Goal: Task Accomplishment & Management: Complete application form

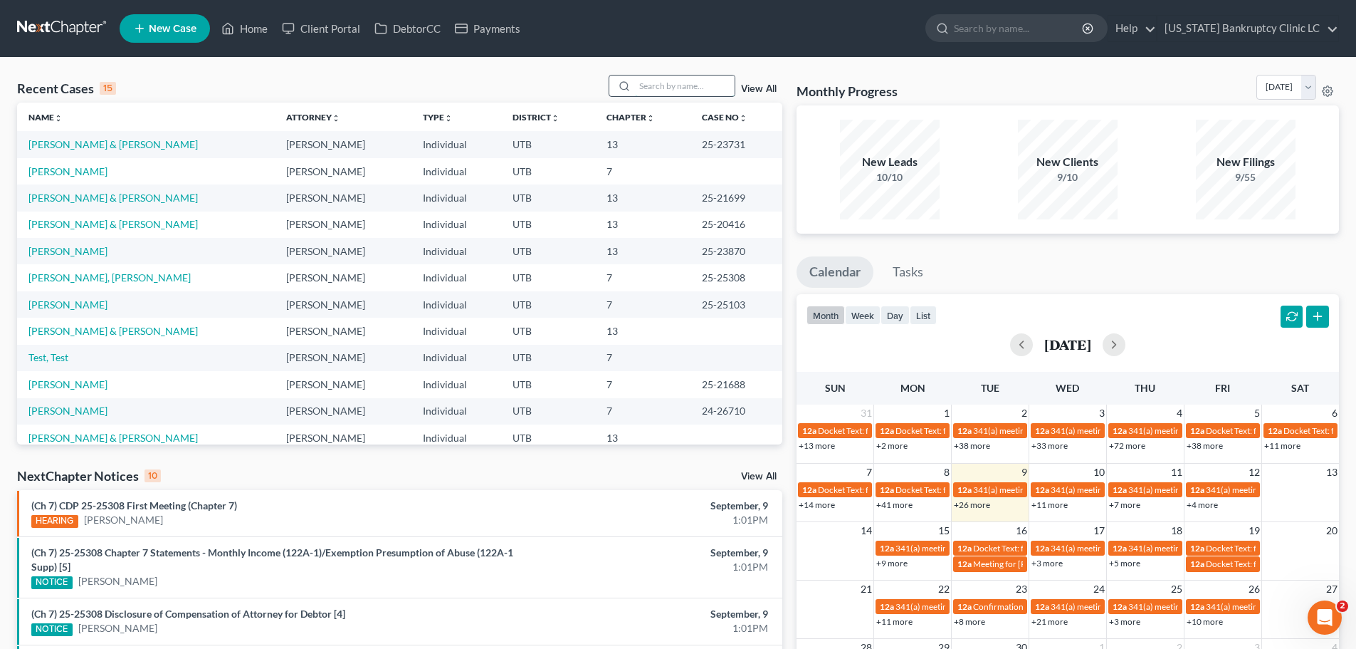
click at [668, 85] on input "search" at bounding box center [685, 85] width 100 height 21
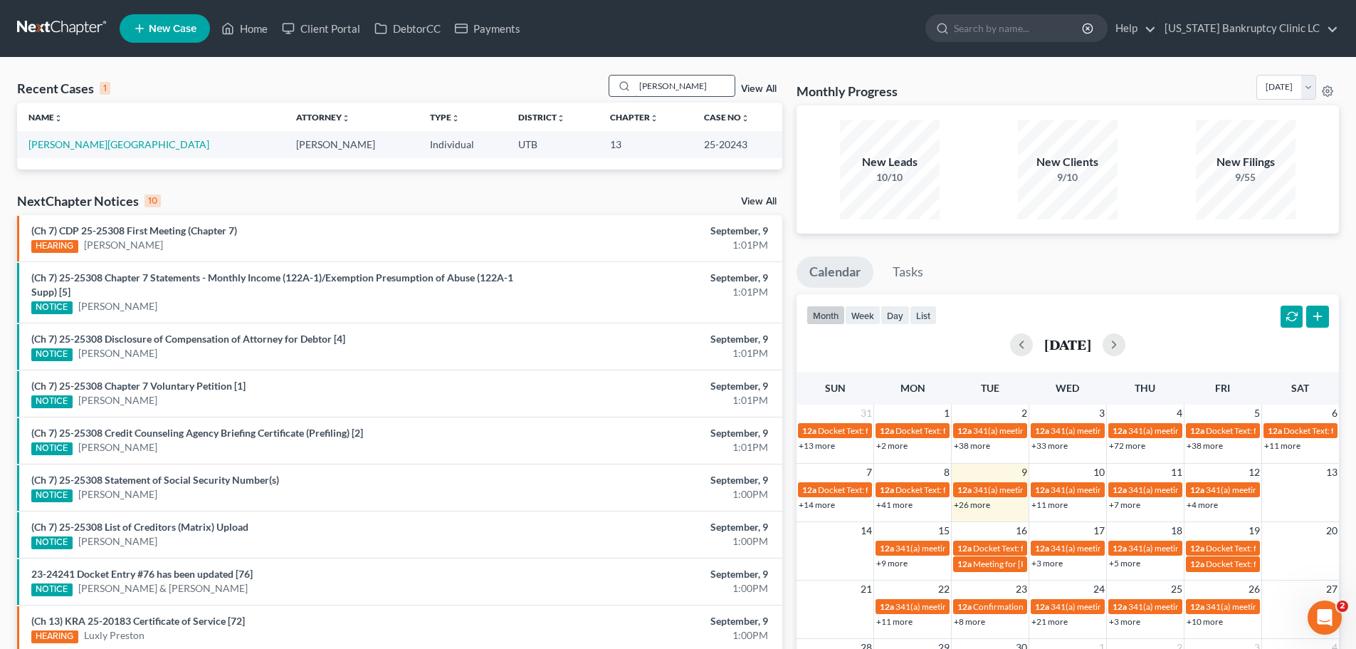
drag, startPoint x: 676, startPoint y: 86, endPoint x: 658, endPoint y: 86, distance: 17.8
click at [665, 86] on input "harvey" at bounding box center [685, 85] width 100 height 21
click at [666, 87] on input "harvey" at bounding box center [685, 85] width 100 height 21
type input "h"
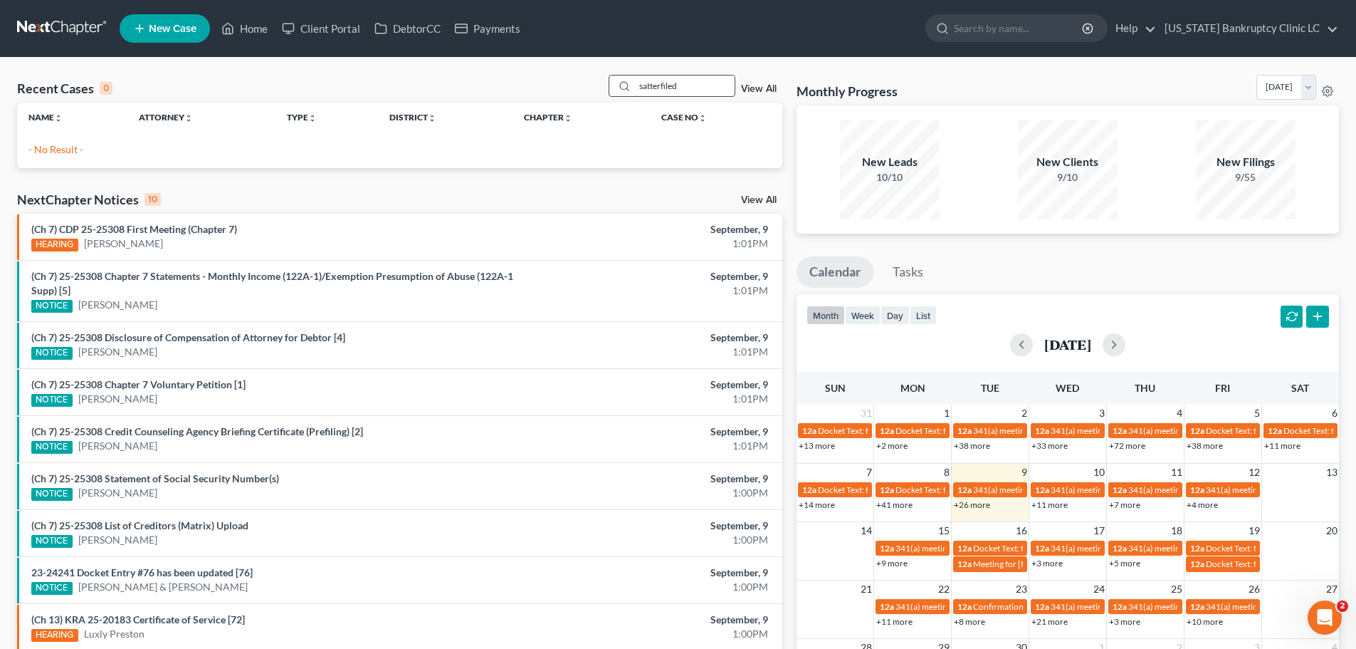
click at [710, 87] on input "satterfiled" at bounding box center [685, 85] width 100 height 21
type input "satterfield"
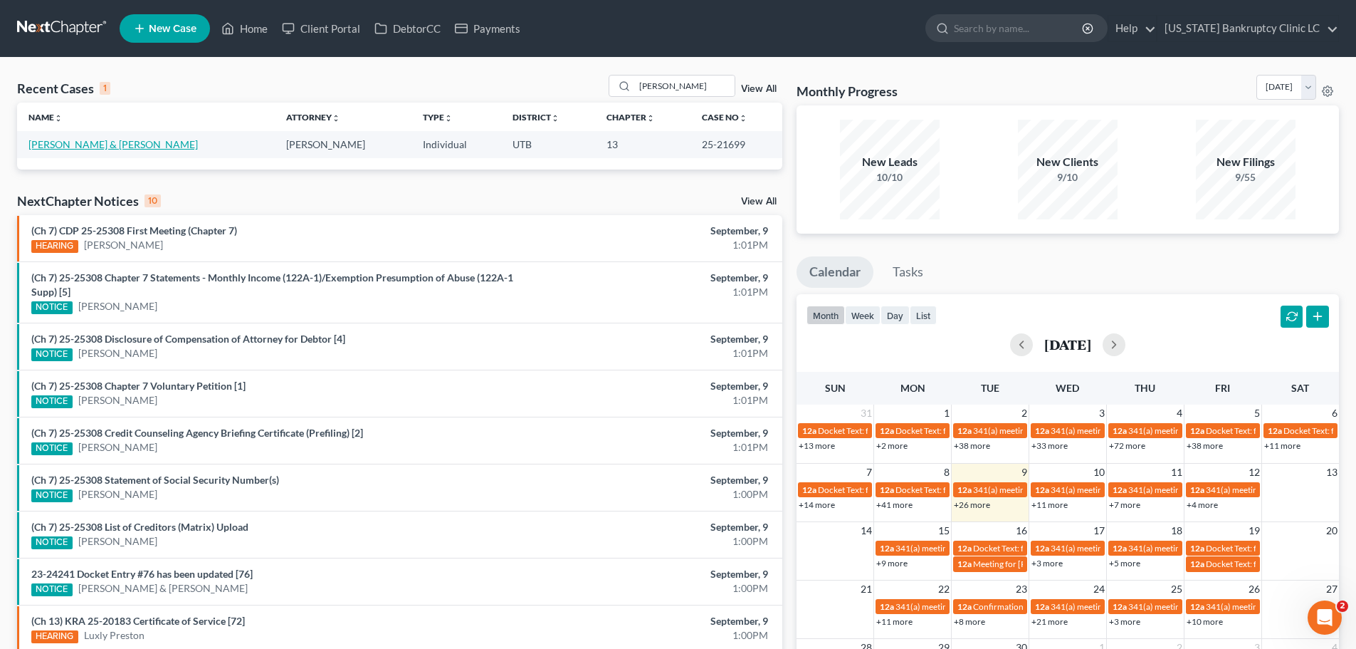
click at [101, 141] on link "[PERSON_NAME] & [PERSON_NAME]" at bounding box center [112, 144] width 169 height 12
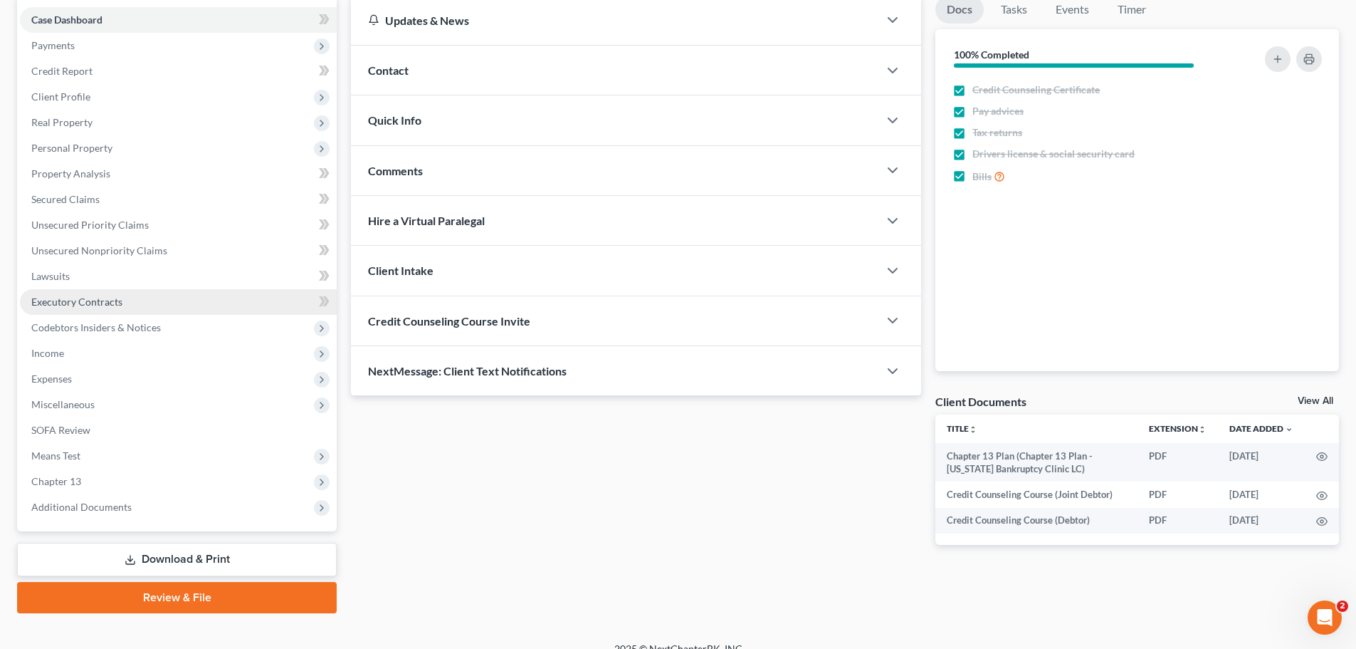
scroll to position [142, 0]
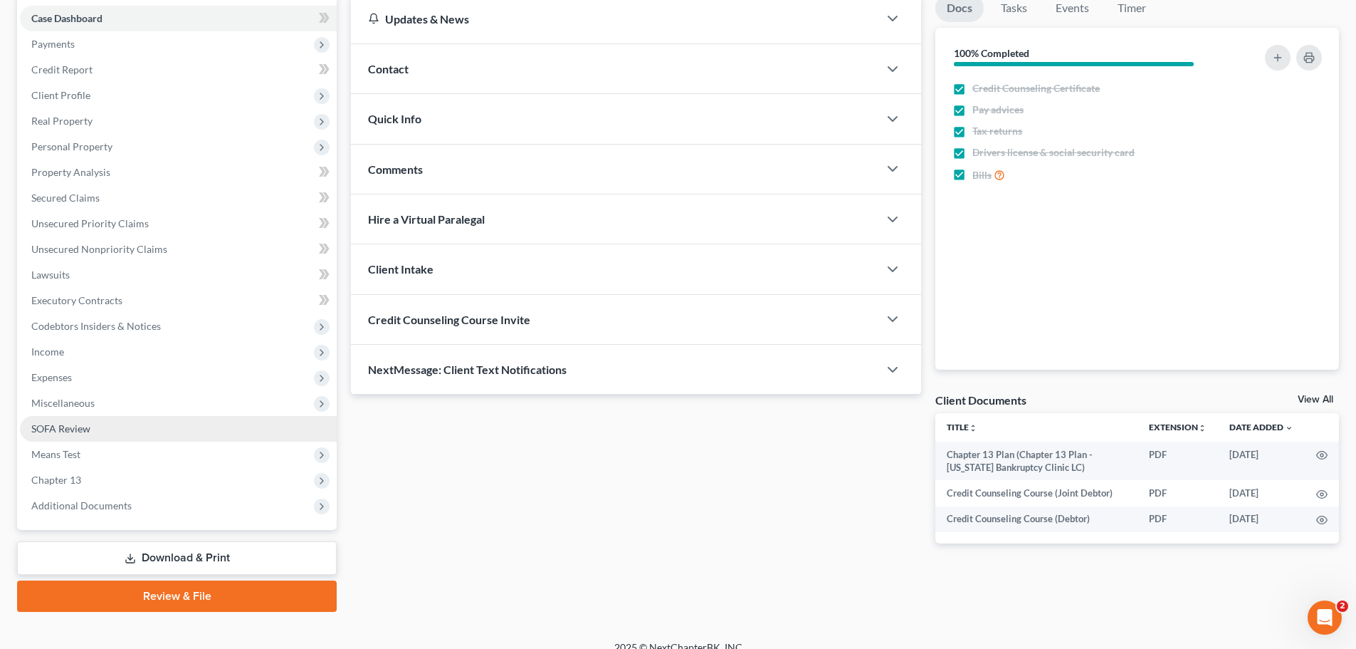
click at [143, 424] on link "SOFA Review" at bounding box center [178, 429] width 317 height 26
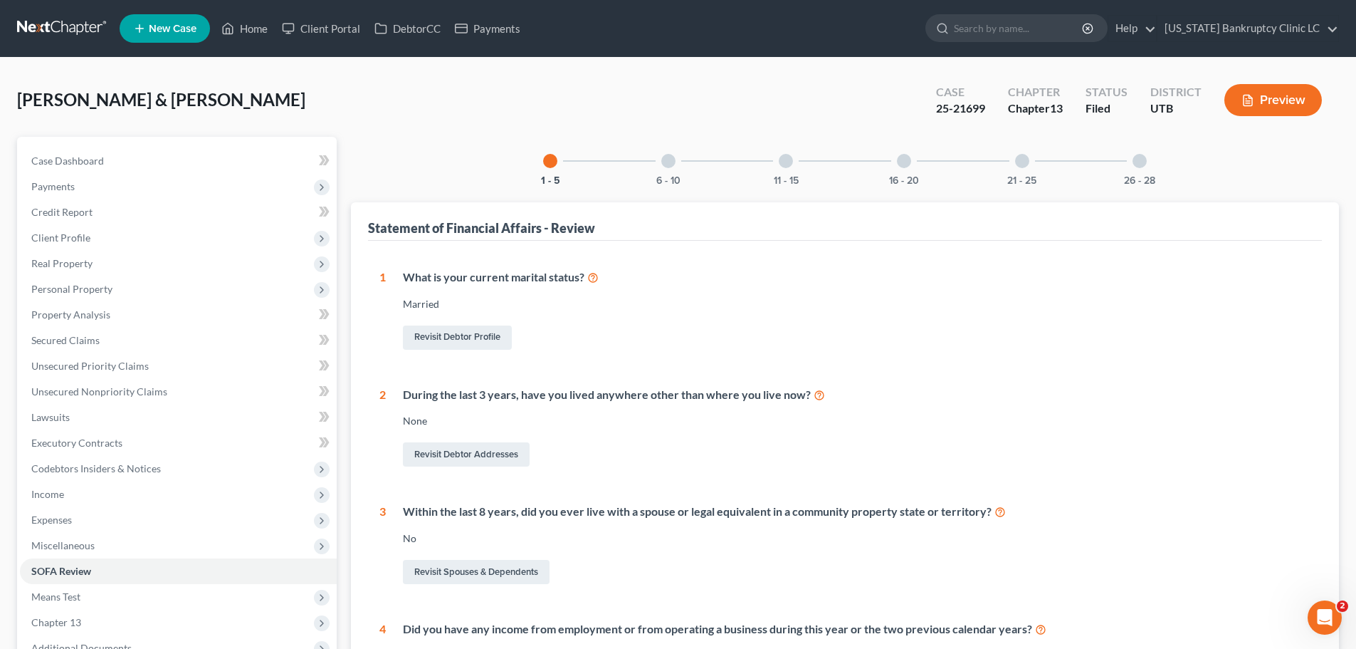
click at [663, 164] on div at bounding box center [668, 161] width 14 height 14
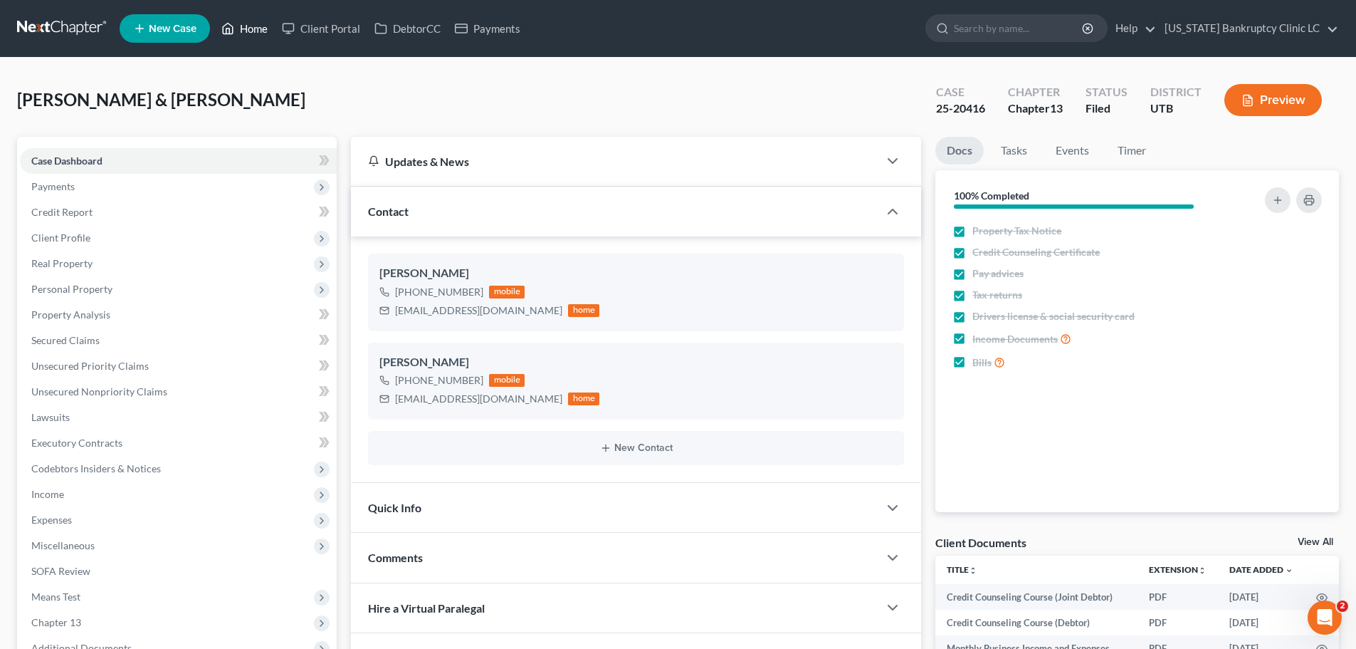
click at [246, 31] on link "Home" at bounding box center [244, 29] width 61 height 26
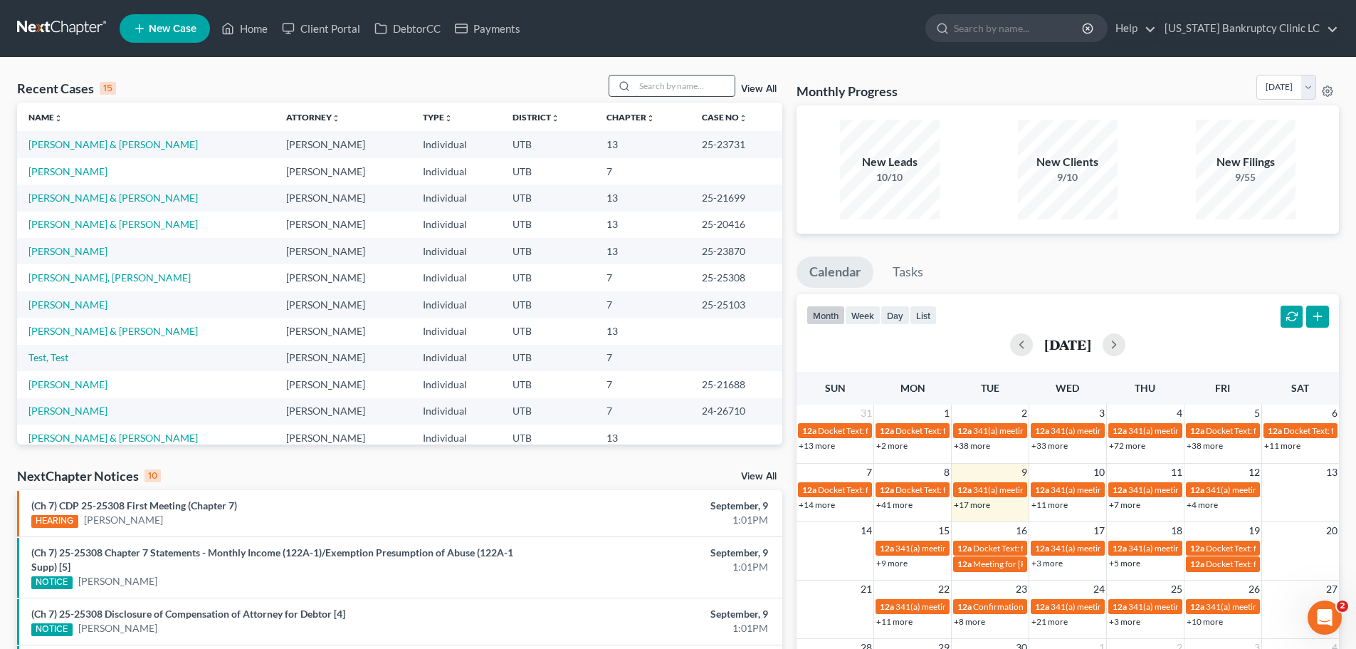
click at [669, 85] on input "search" at bounding box center [685, 85] width 100 height 21
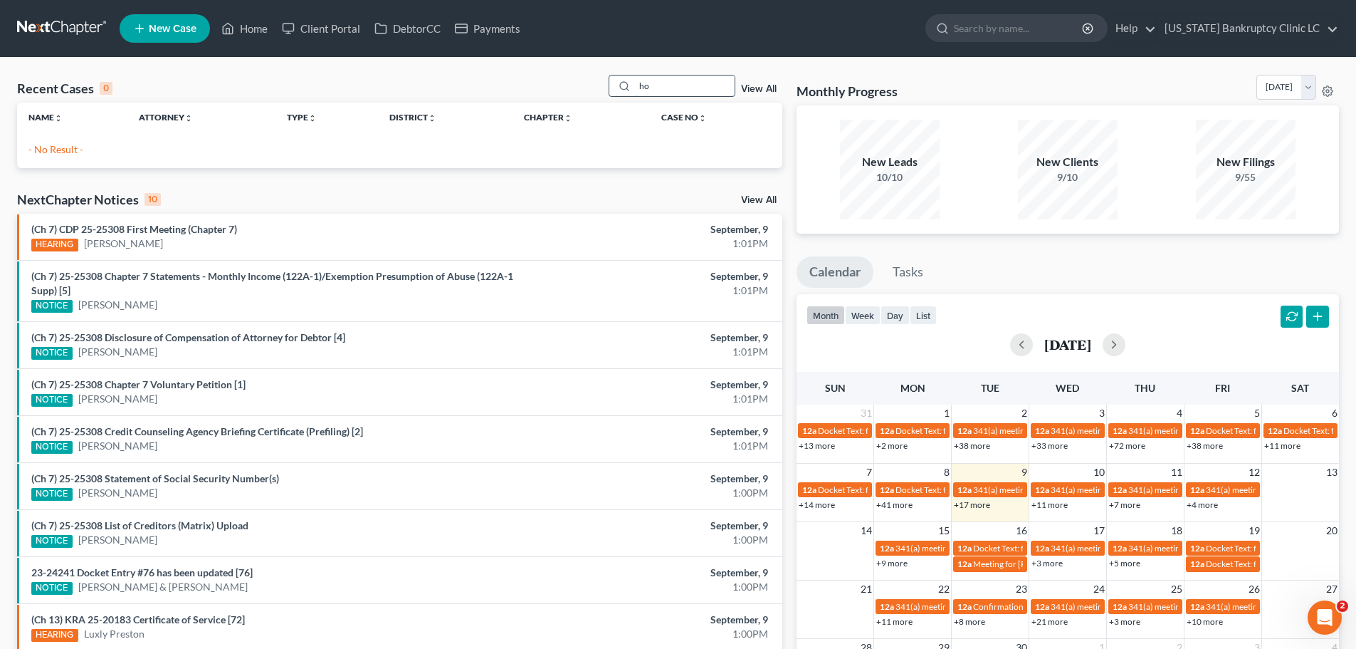
type input "h"
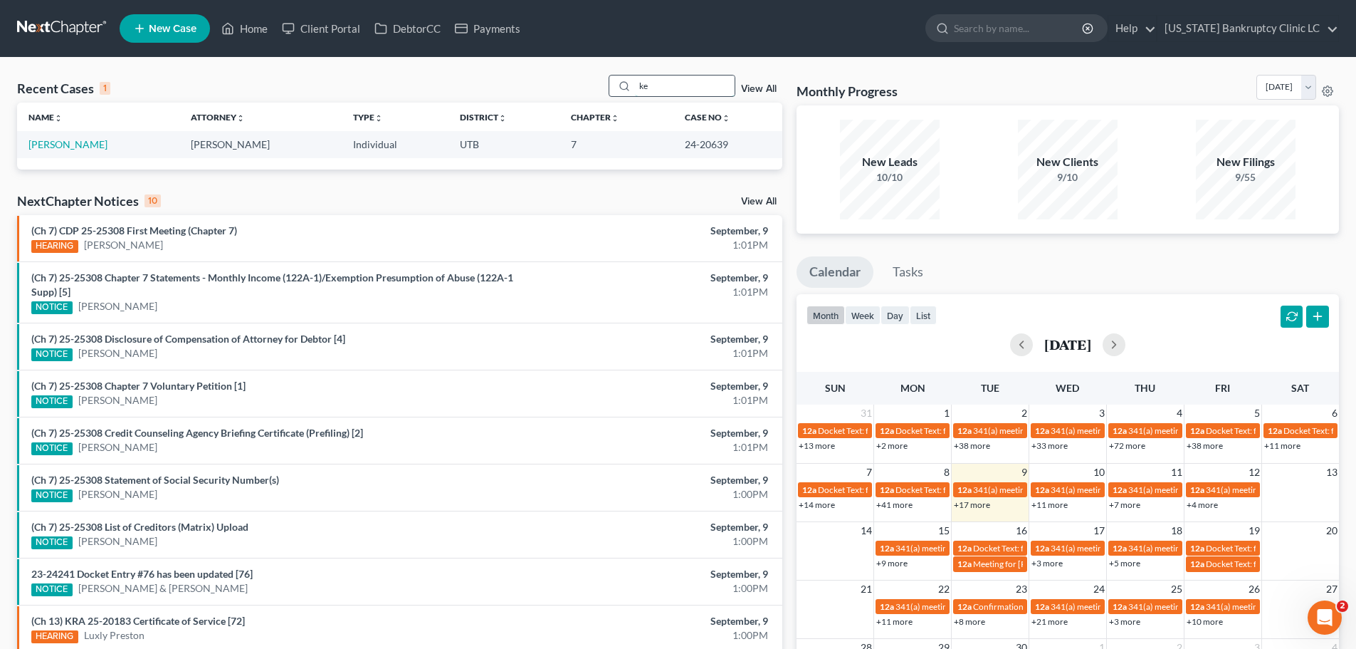
type input "k"
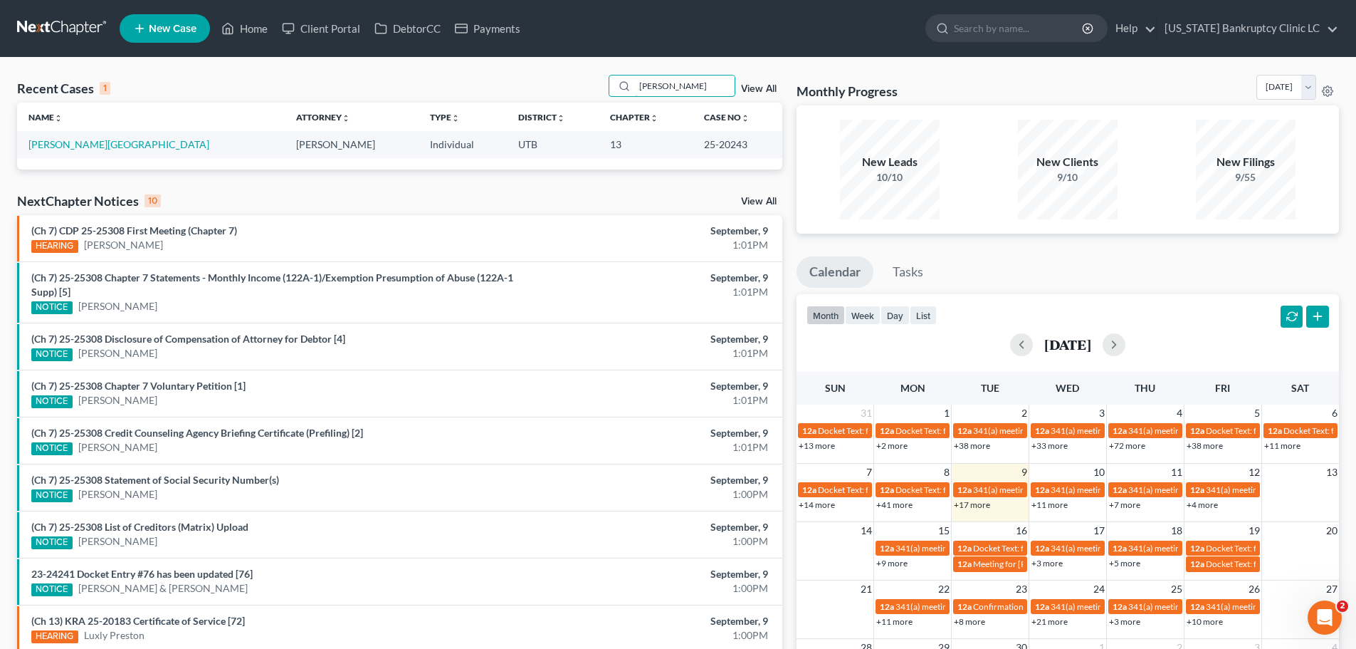
type input "harvey"
click at [248, 24] on link "Home" at bounding box center [244, 29] width 61 height 26
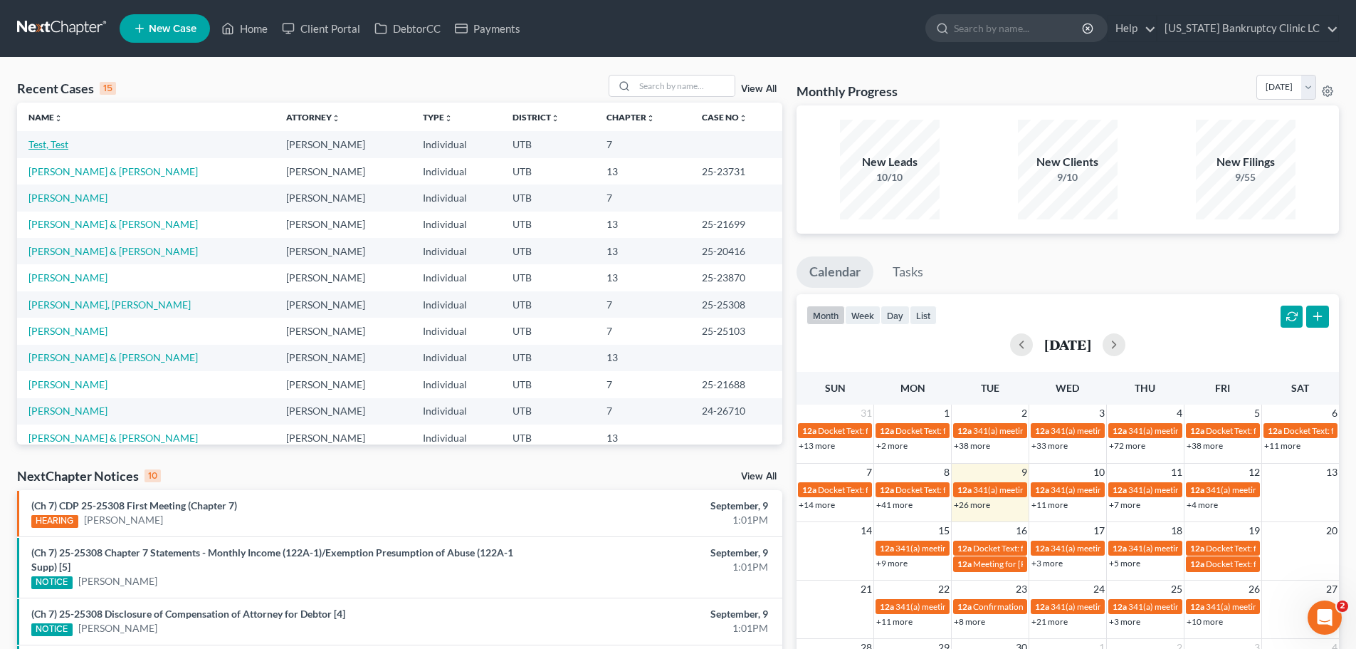
click at [55, 146] on link "Test, Test" at bounding box center [48, 144] width 40 height 12
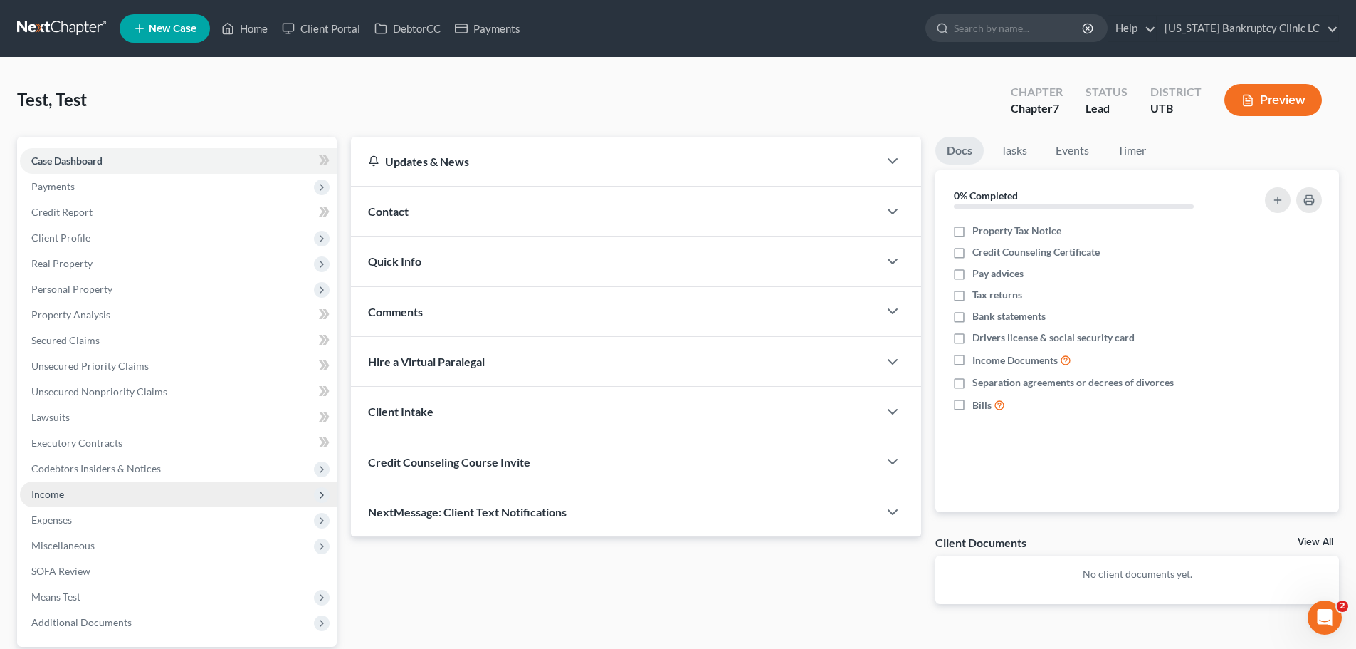
click at [89, 500] on span "Income" at bounding box center [178, 494] width 317 height 26
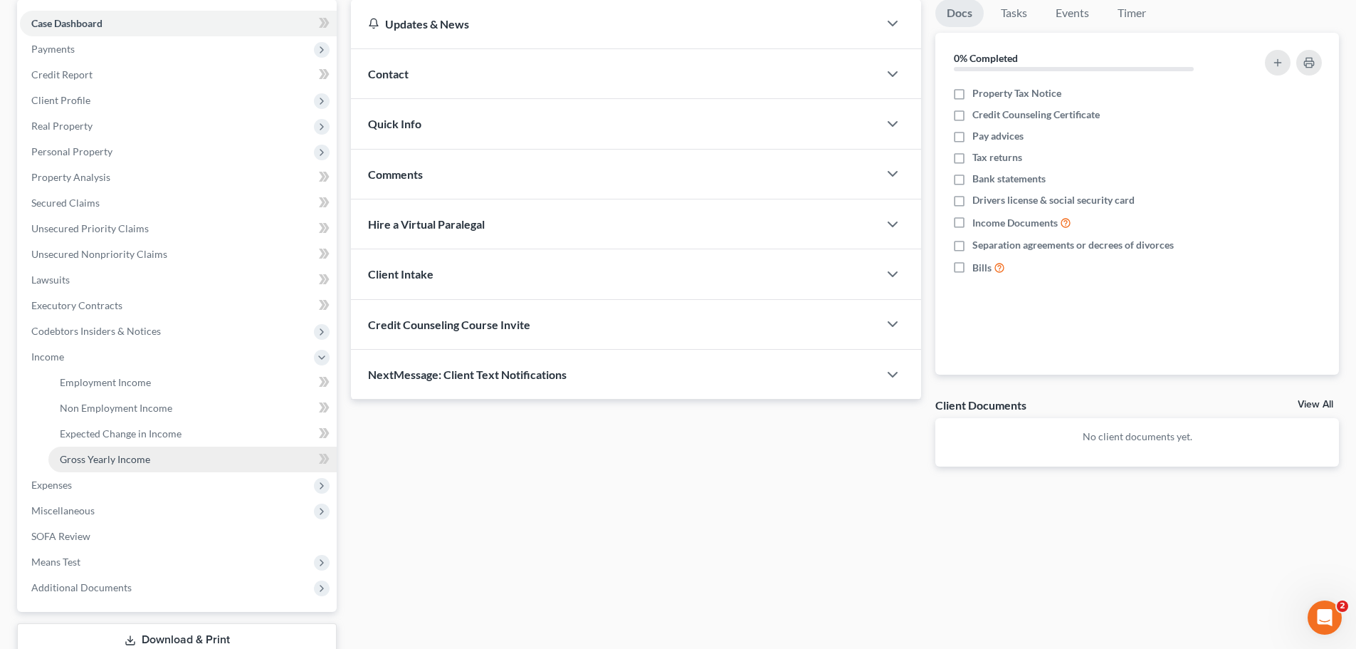
scroll to position [142, 0]
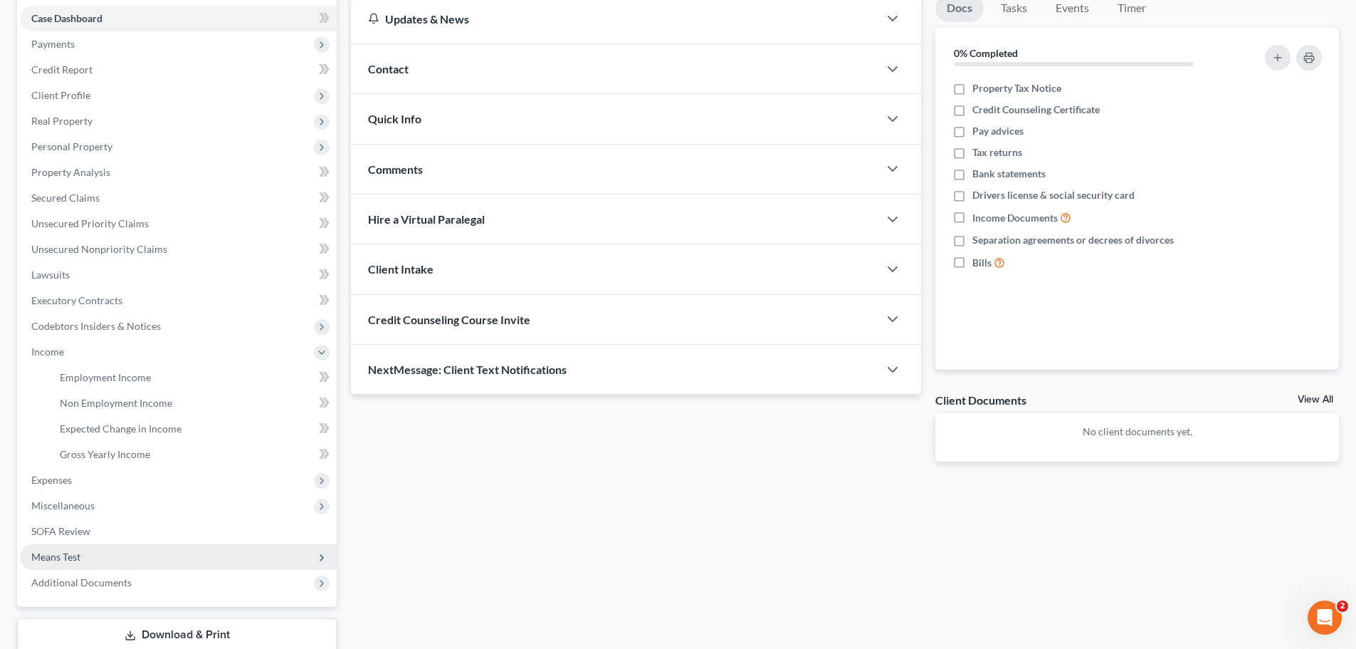
click at [88, 553] on span "Means Test" at bounding box center [178, 557] width 317 height 26
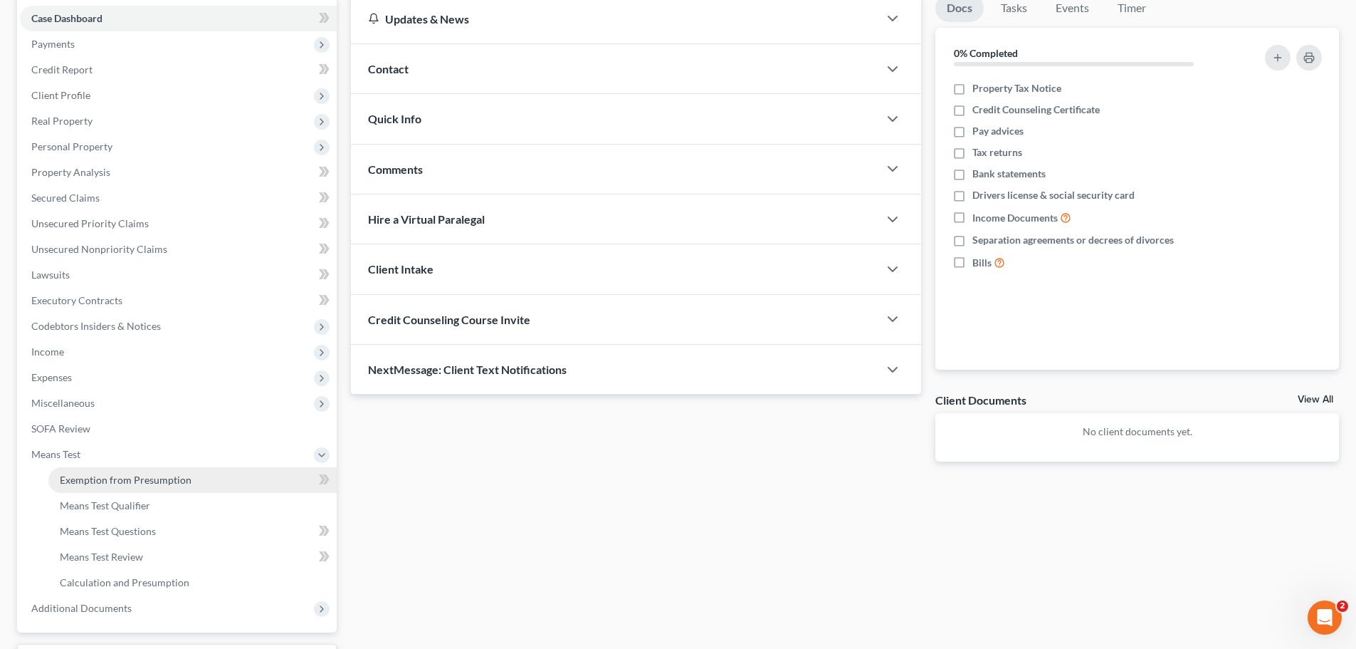
click at [168, 481] on span "Exemption from Presumption" at bounding box center [126, 479] width 132 height 12
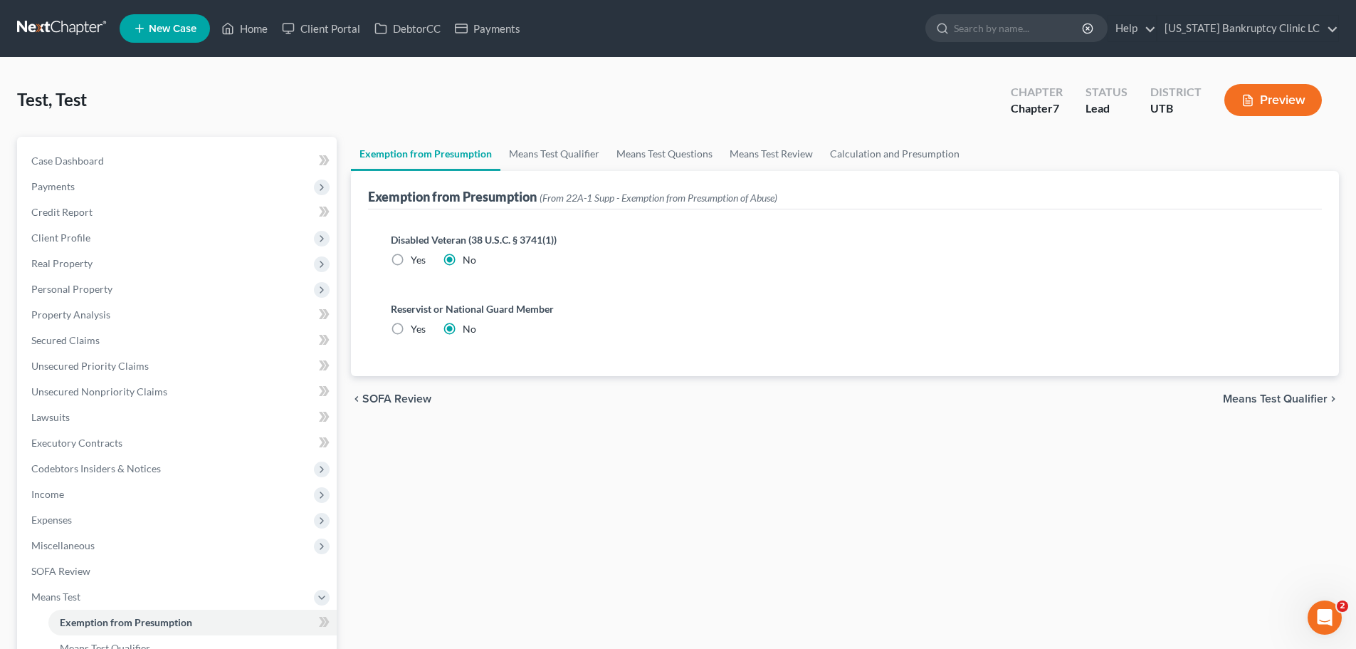
click at [1254, 389] on div "chevron_left SOFA Review Means Test Qualifier chevron_right" at bounding box center [845, 399] width 988 height 46
click at [1258, 397] on span "Means Test Qualifier" at bounding box center [1275, 398] width 105 height 11
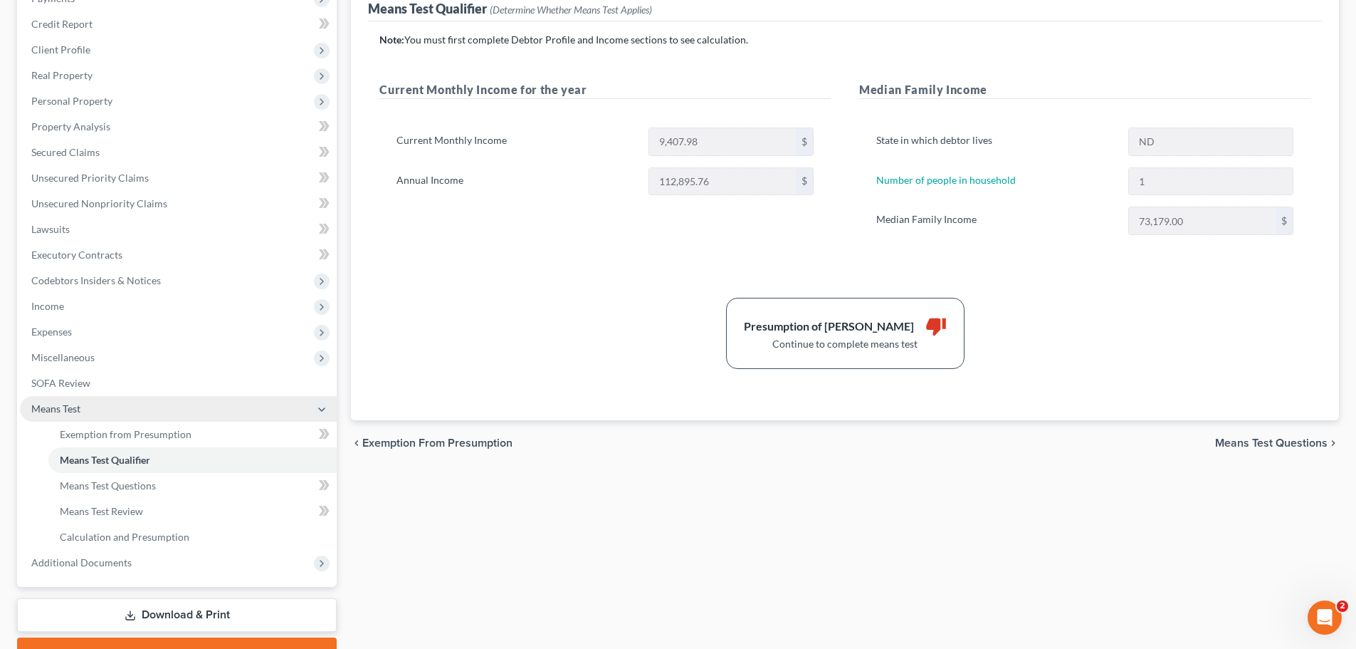
scroll to position [214, 0]
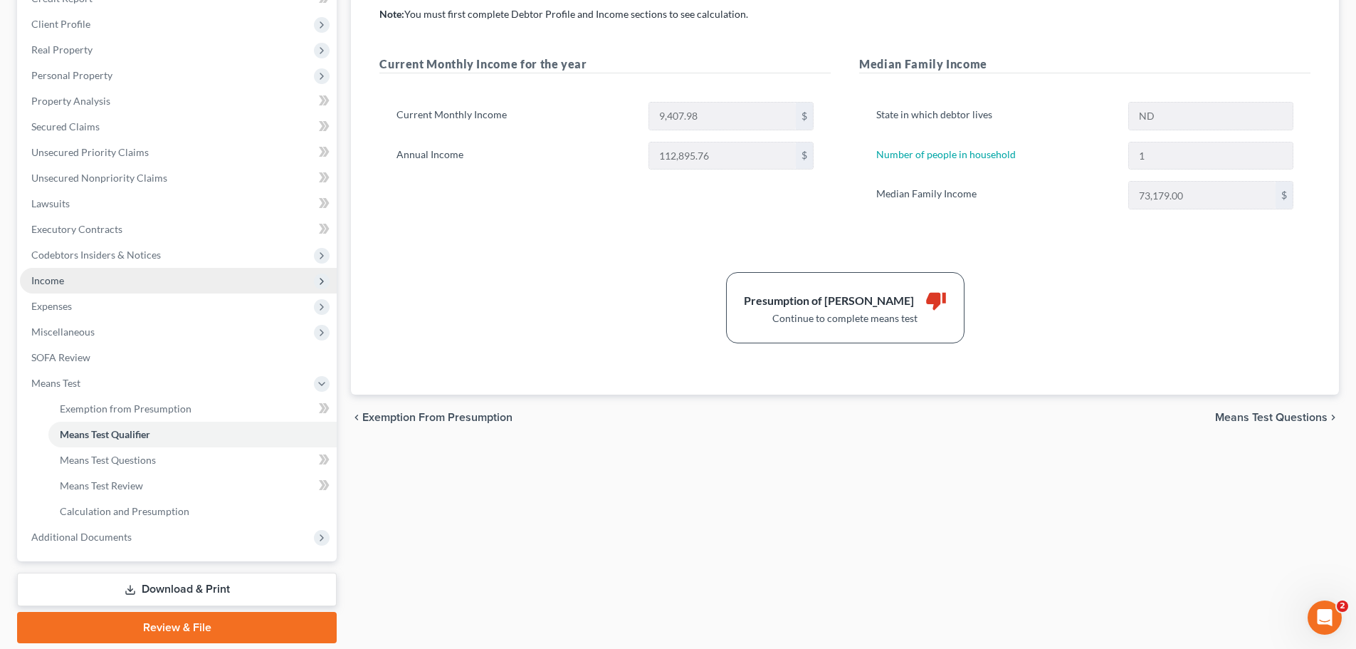
click at [104, 274] on span "Income" at bounding box center [178, 281] width 317 height 26
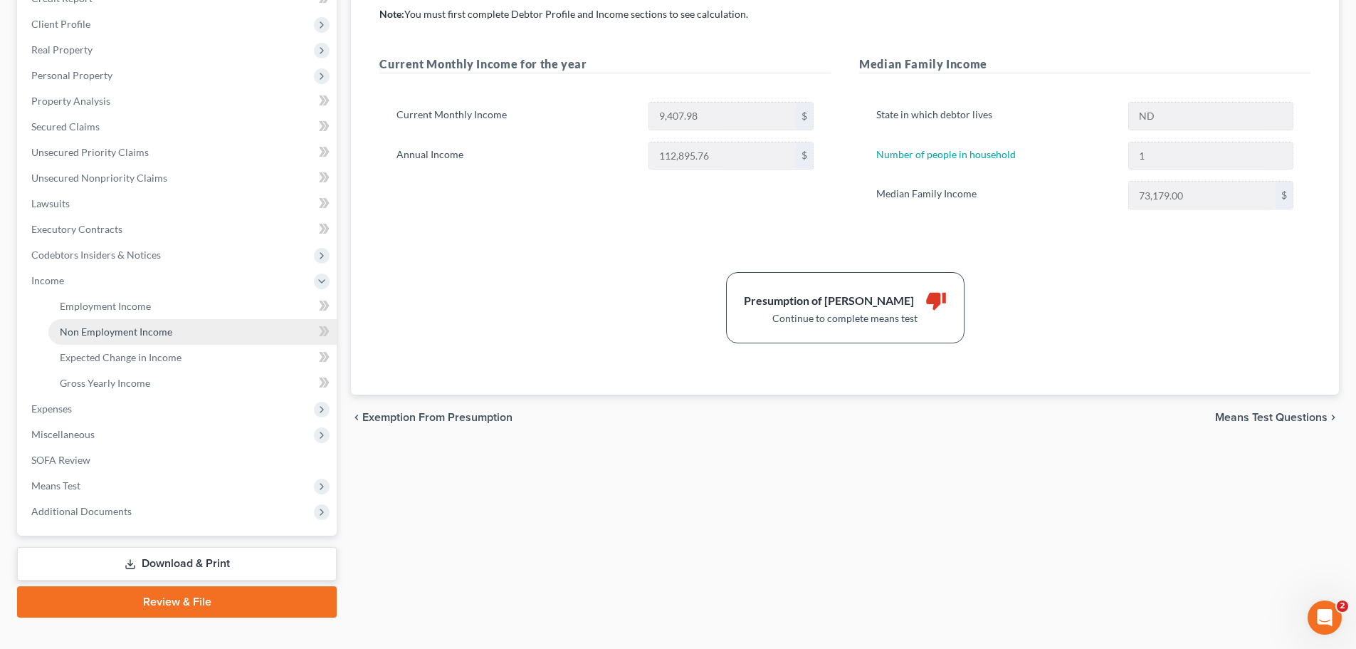
click at [117, 329] on span "Non Employment Income" at bounding box center [116, 331] width 112 height 12
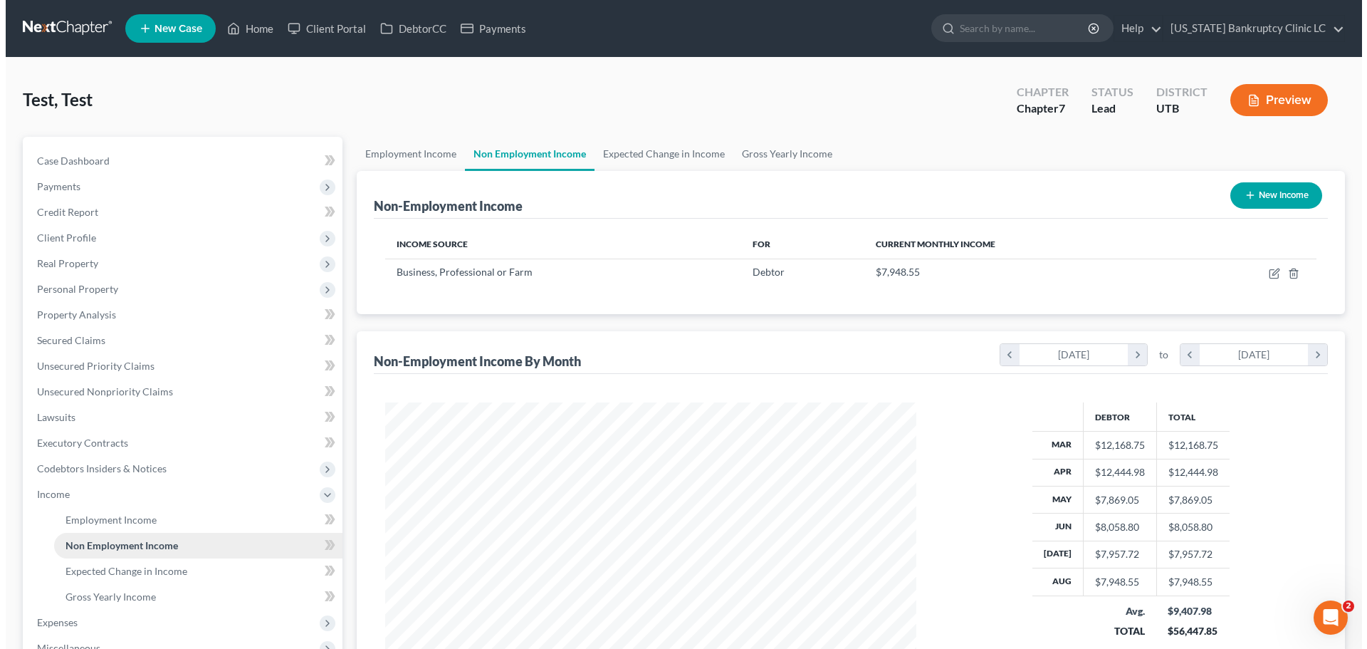
scroll to position [266, 560]
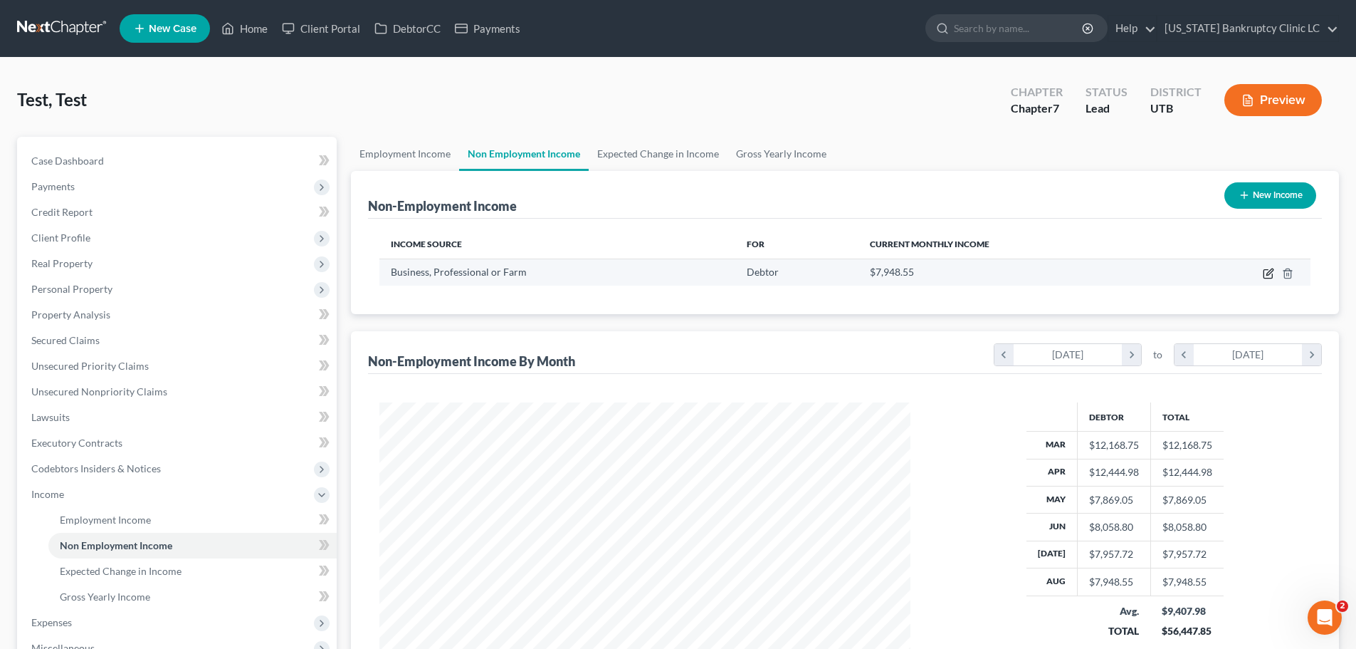
click at [1267, 273] on icon "button" at bounding box center [1268, 273] width 11 height 11
select select "10"
select select "0"
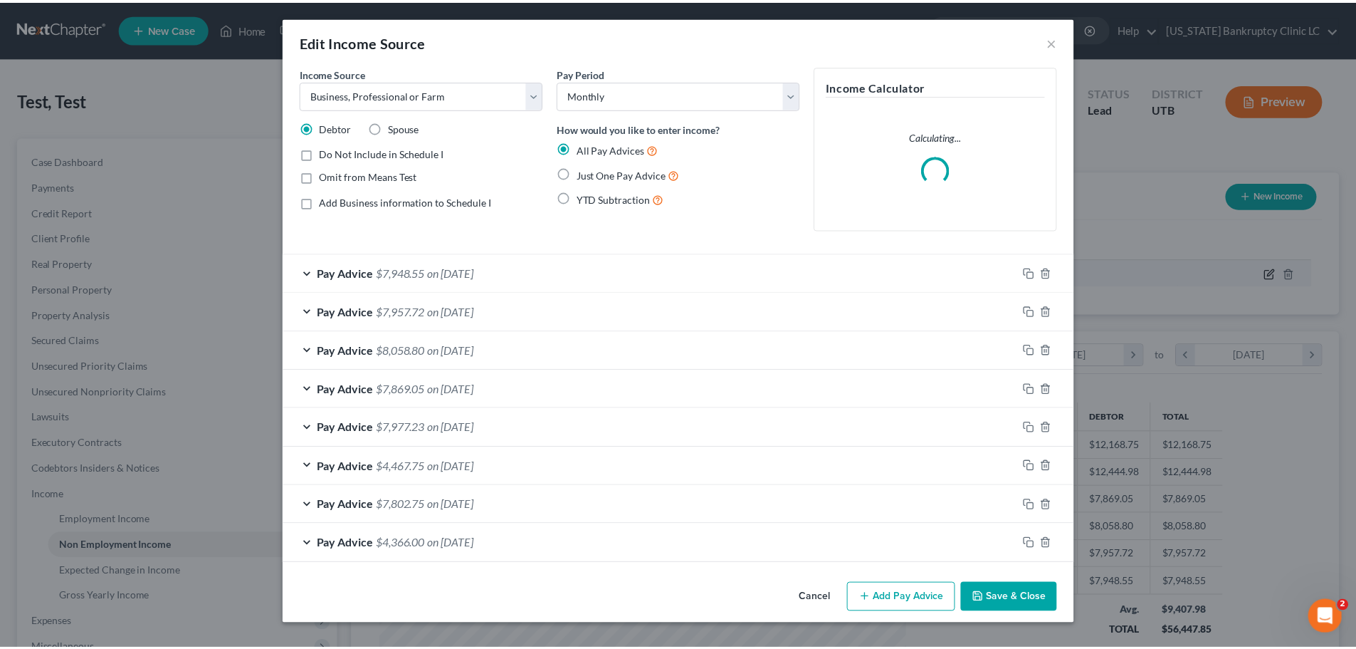
scroll to position [268, 565]
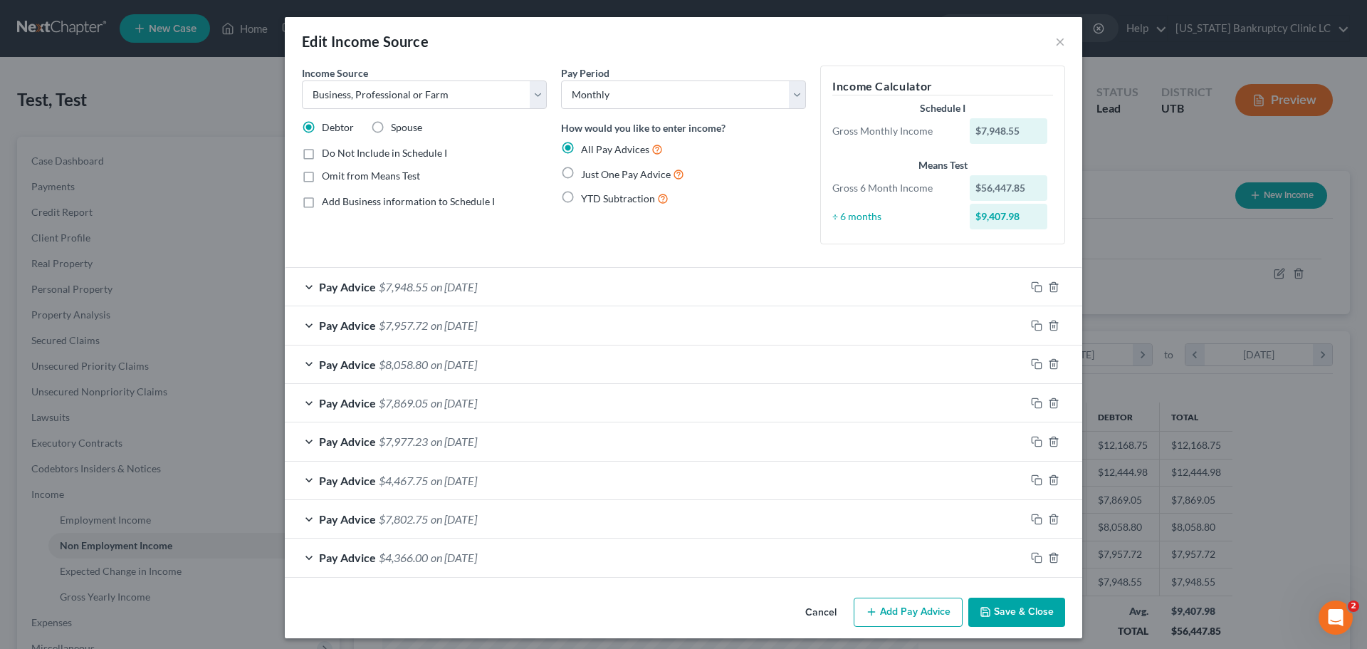
click at [300, 284] on div "Pay Advice $7,948.55 on [DATE]" at bounding box center [655, 287] width 740 height 38
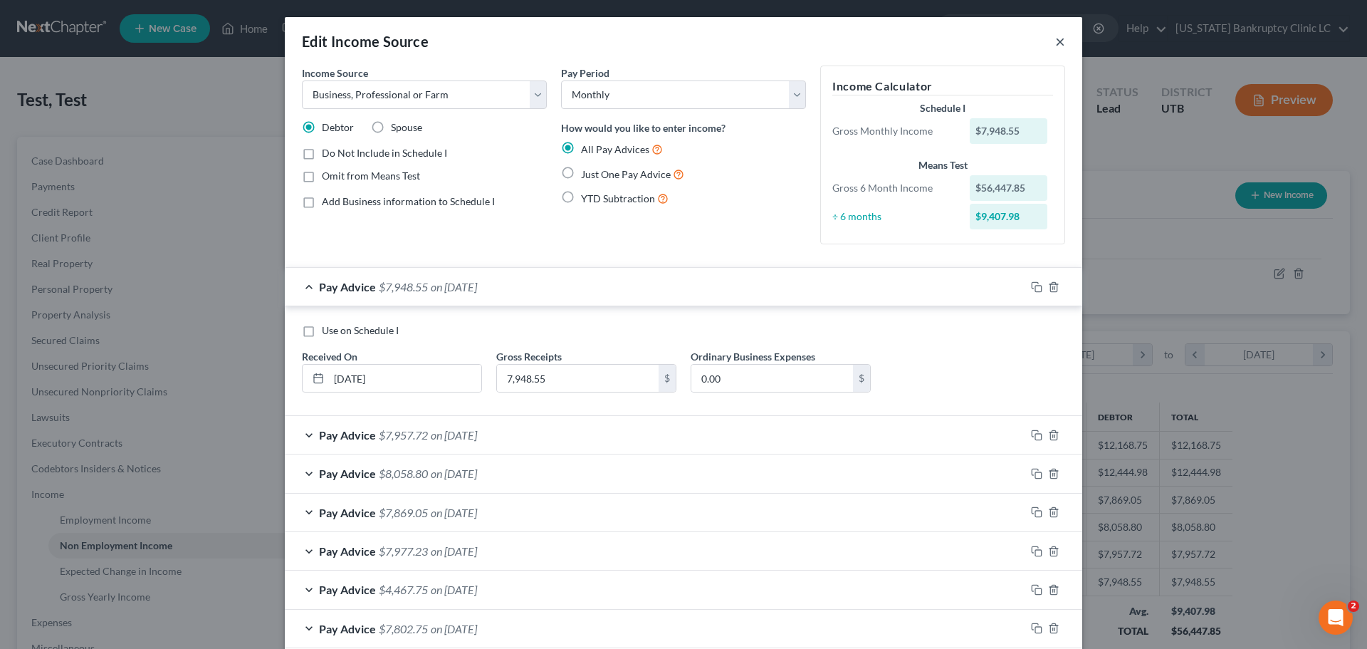
click at [1055, 45] on button "×" at bounding box center [1060, 41] width 10 height 17
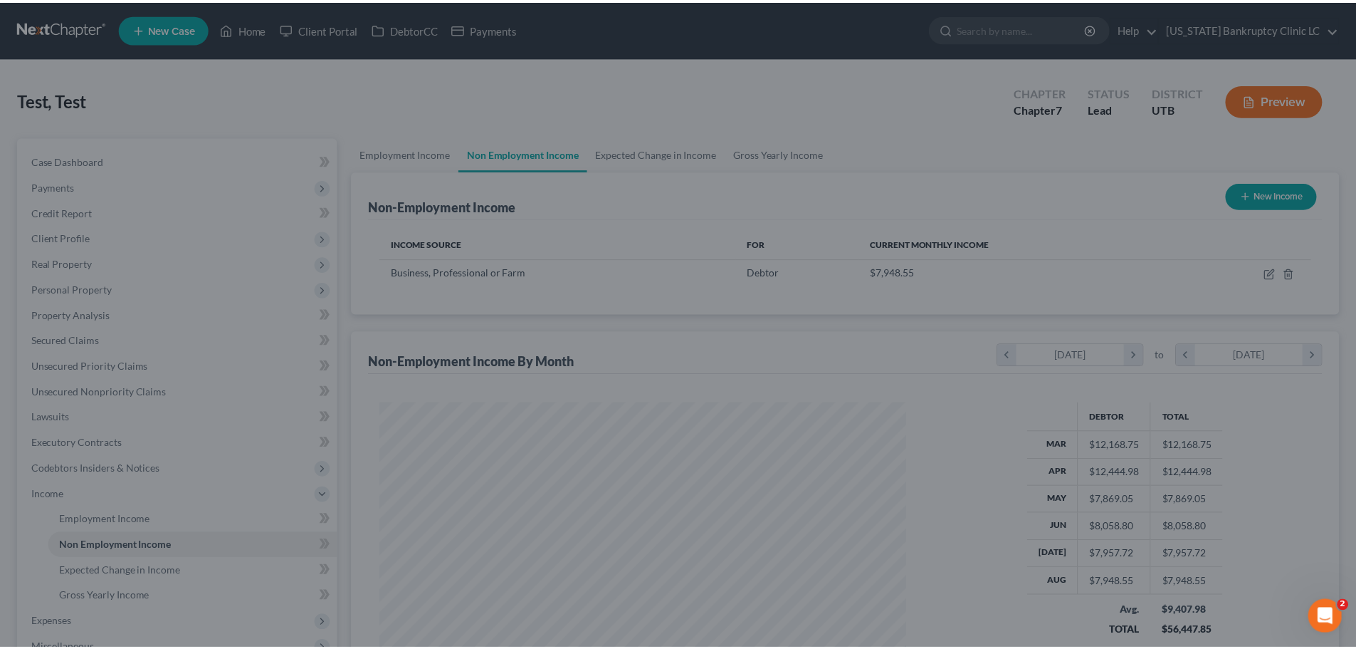
scroll to position [711617, 711323]
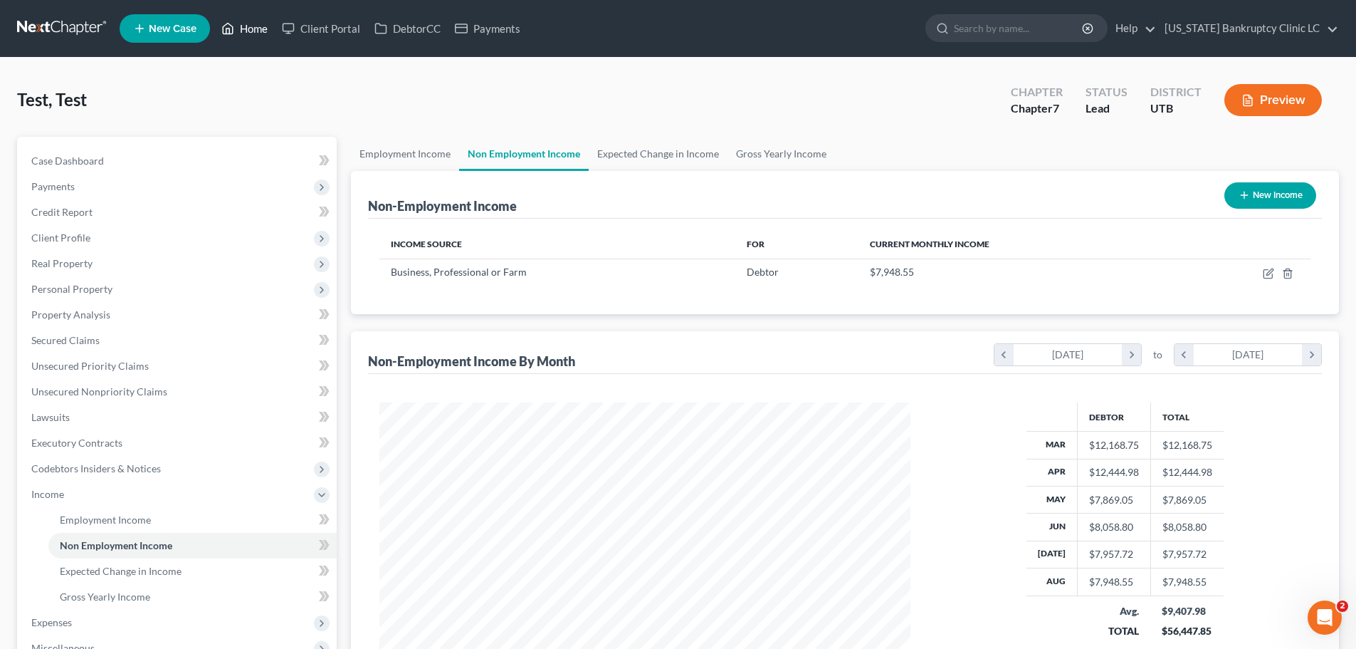
click at [245, 26] on link "Home" at bounding box center [244, 29] width 61 height 26
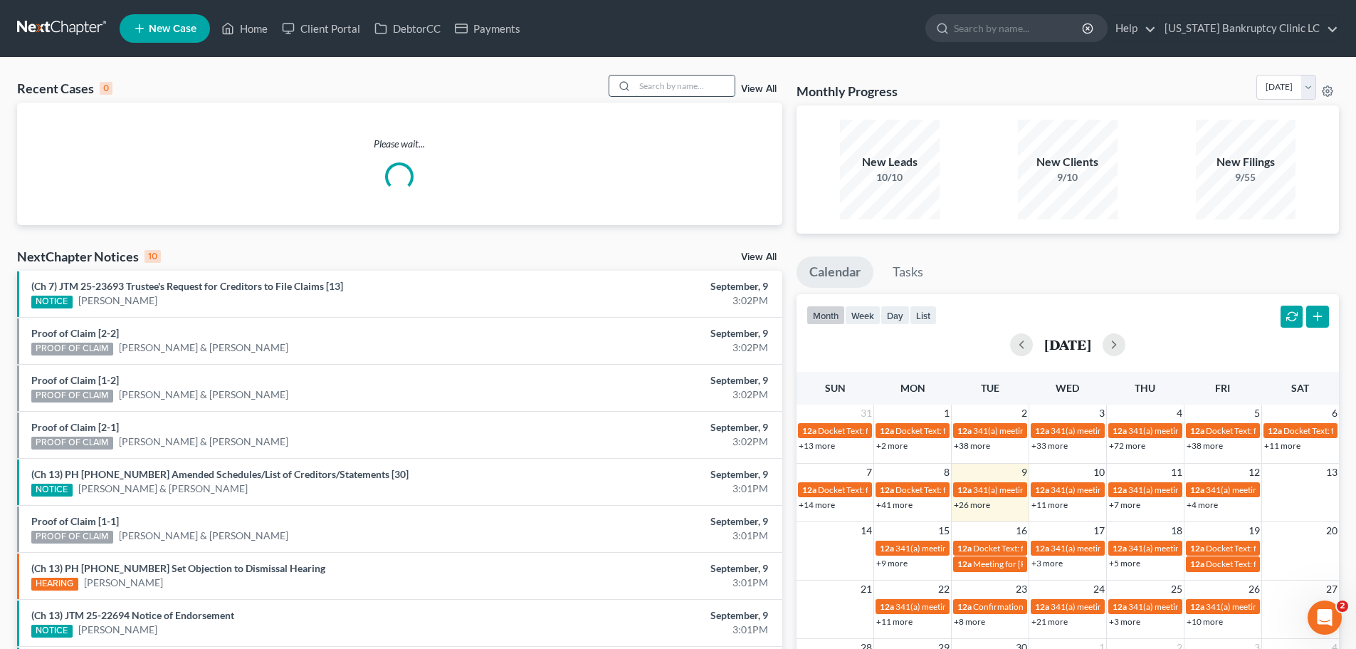
click at [691, 84] on input "search" at bounding box center [685, 85] width 100 height 21
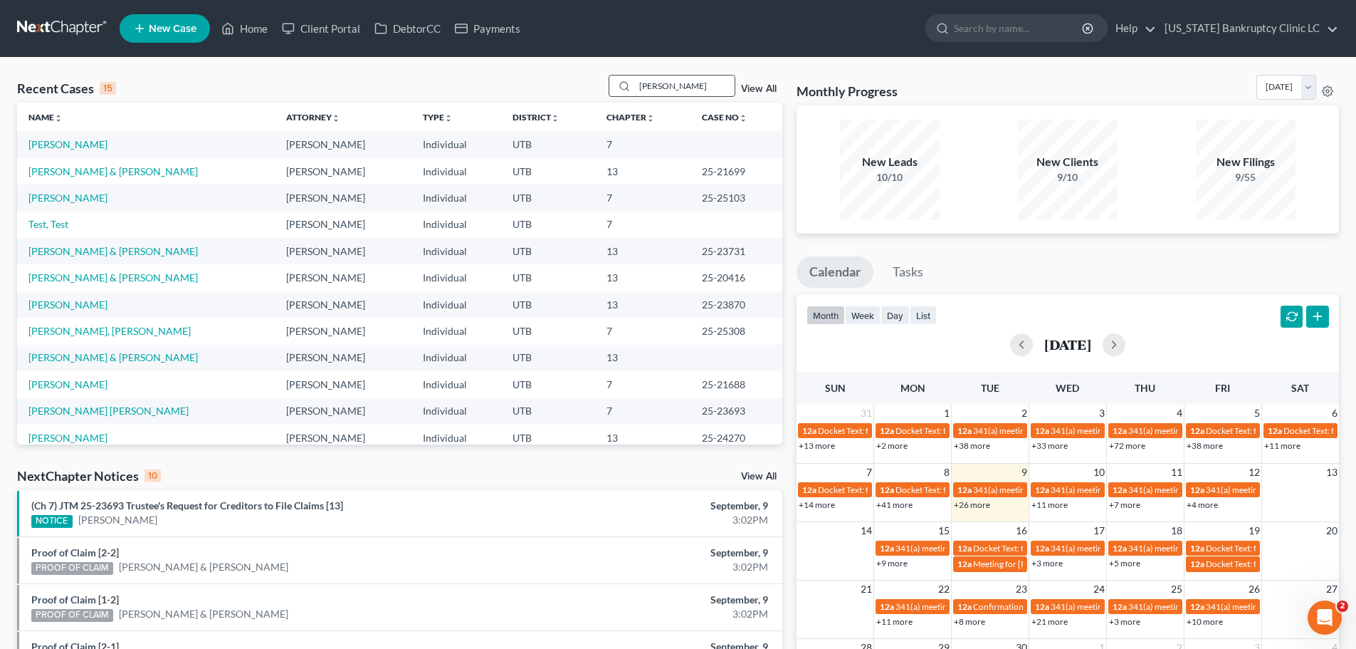
type input "[PERSON_NAME]"
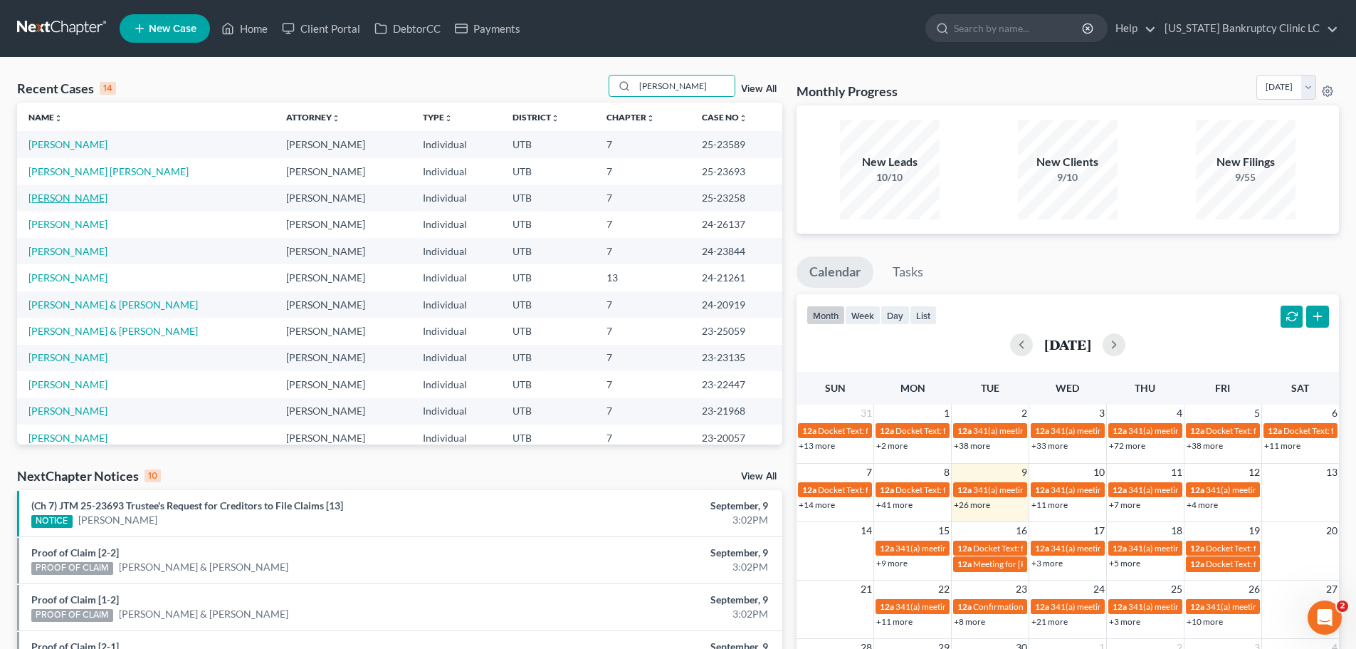
click at [58, 199] on link "[PERSON_NAME]" at bounding box center [67, 197] width 79 height 12
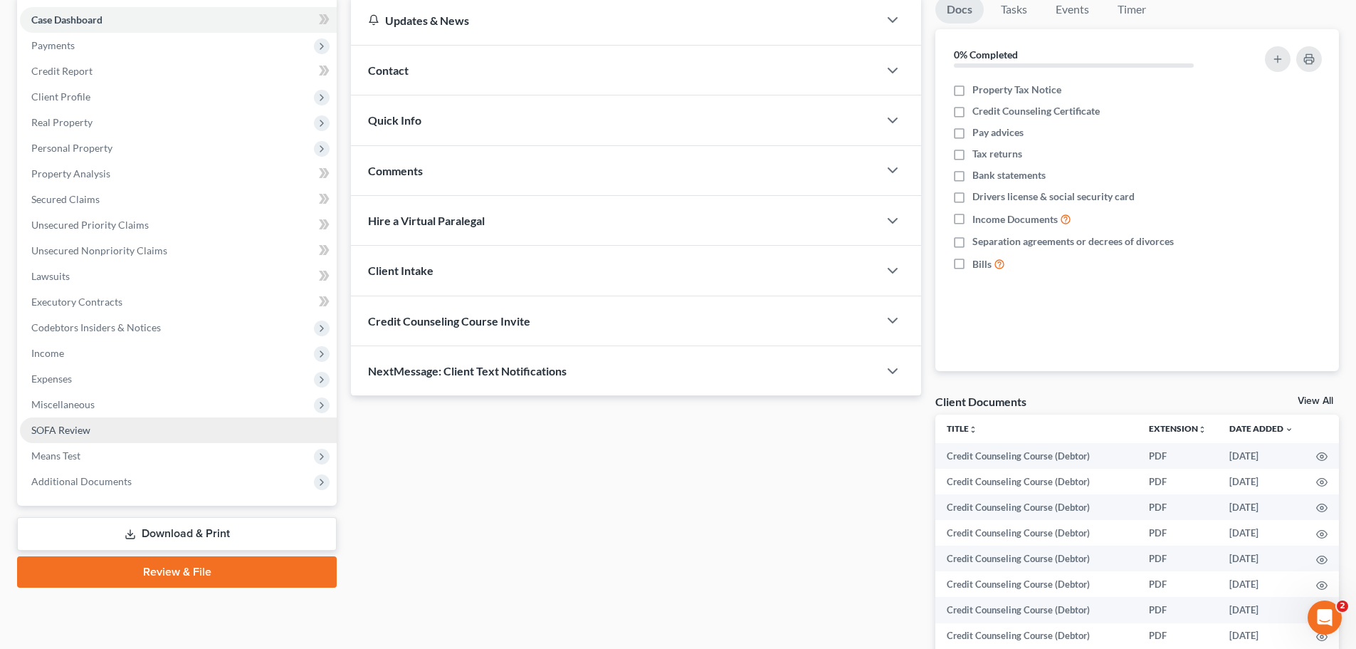
scroll to position [142, 0]
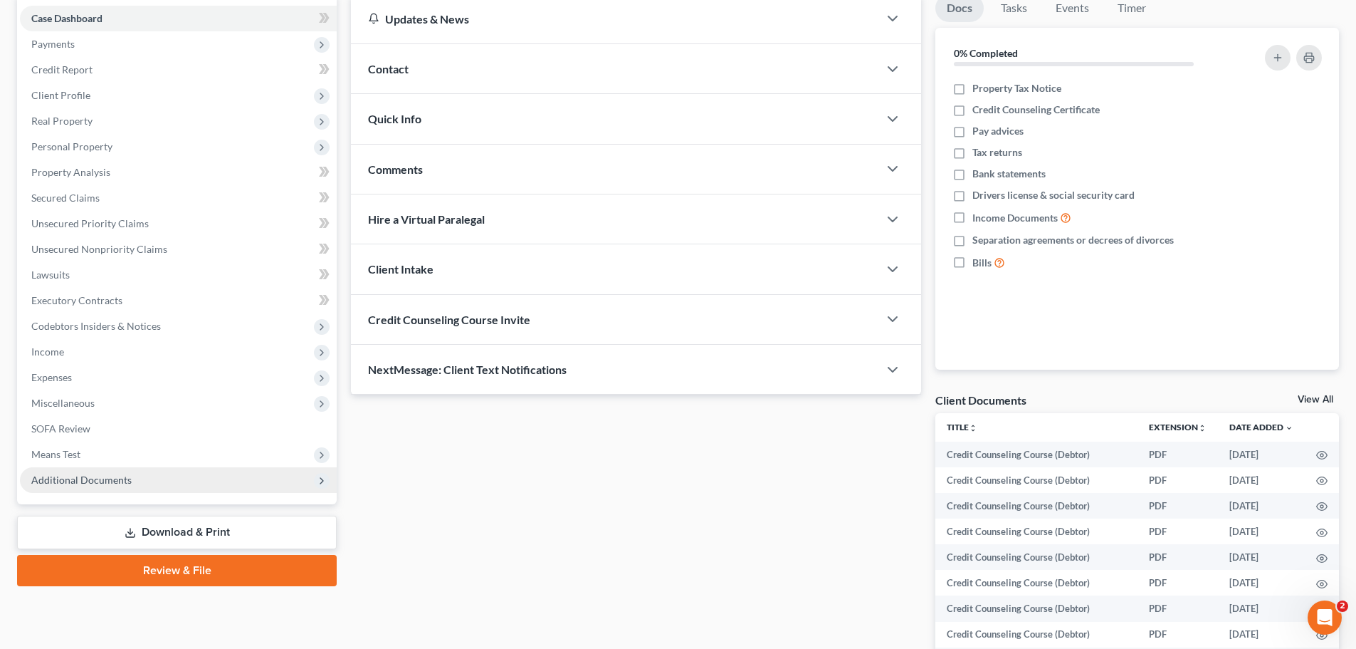
click at [107, 491] on span "Additional Documents" at bounding box center [178, 480] width 317 height 26
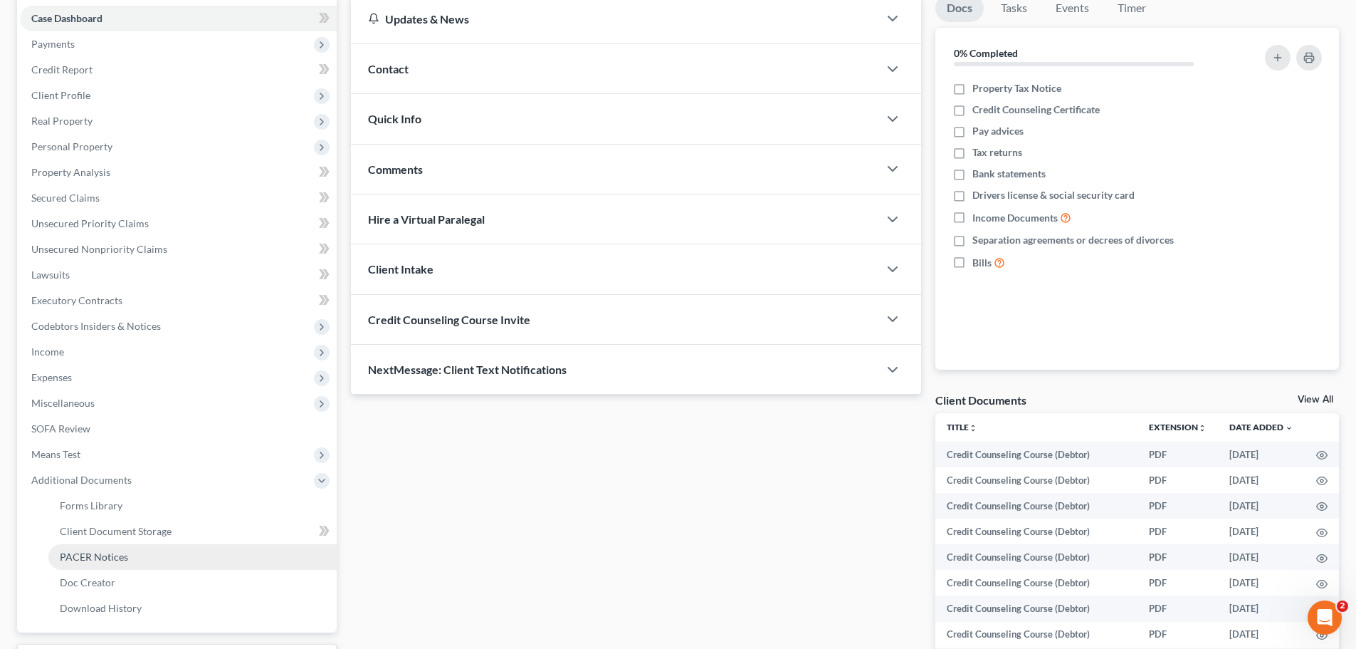
click at [110, 550] on span "PACER Notices" at bounding box center [94, 556] width 68 height 12
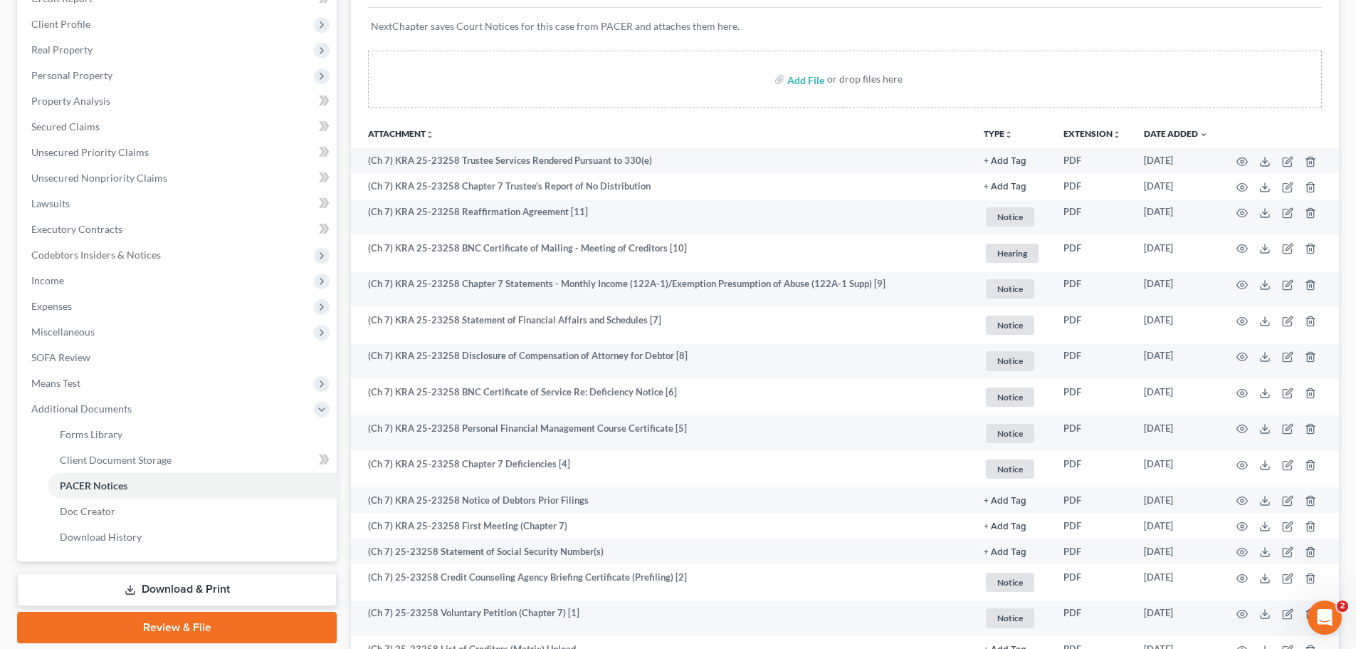
scroll to position [285, 0]
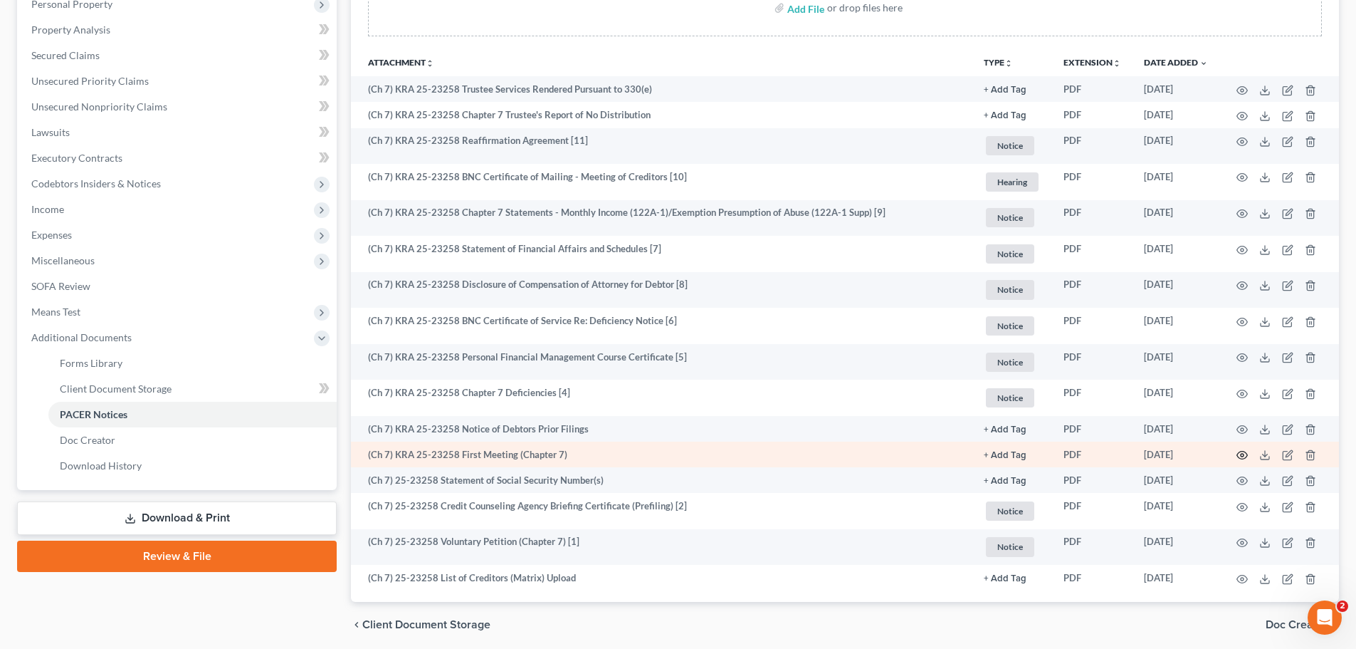
click at [1239, 452] on icon "button" at bounding box center [1242, 454] width 11 height 11
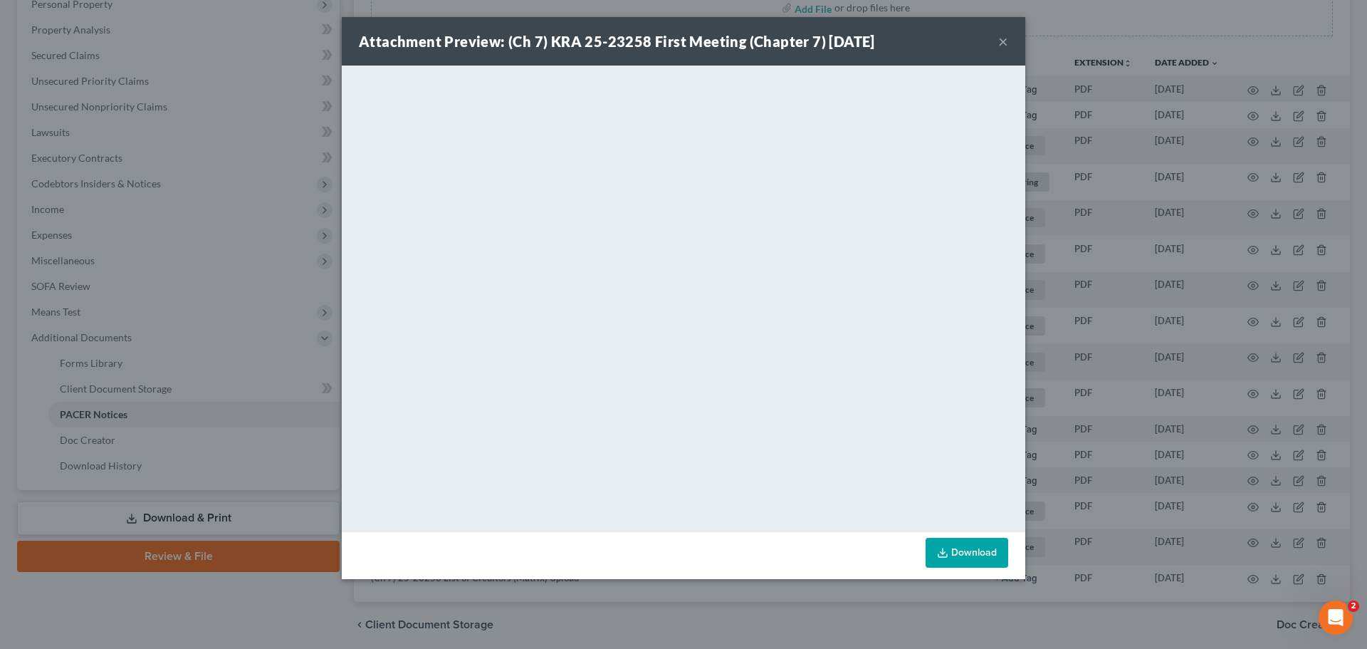
click at [1004, 36] on button "×" at bounding box center [1003, 41] width 10 height 17
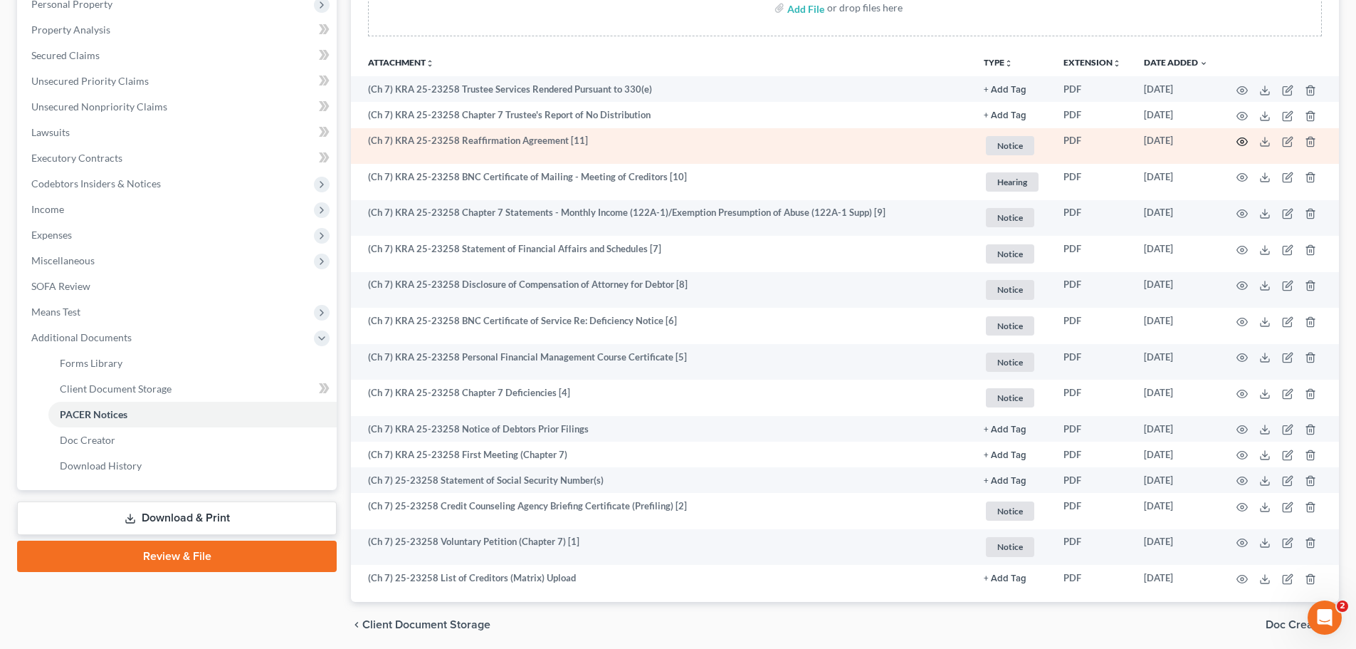
click at [1239, 141] on icon "button" at bounding box center [1242, 141] width 11 height 11
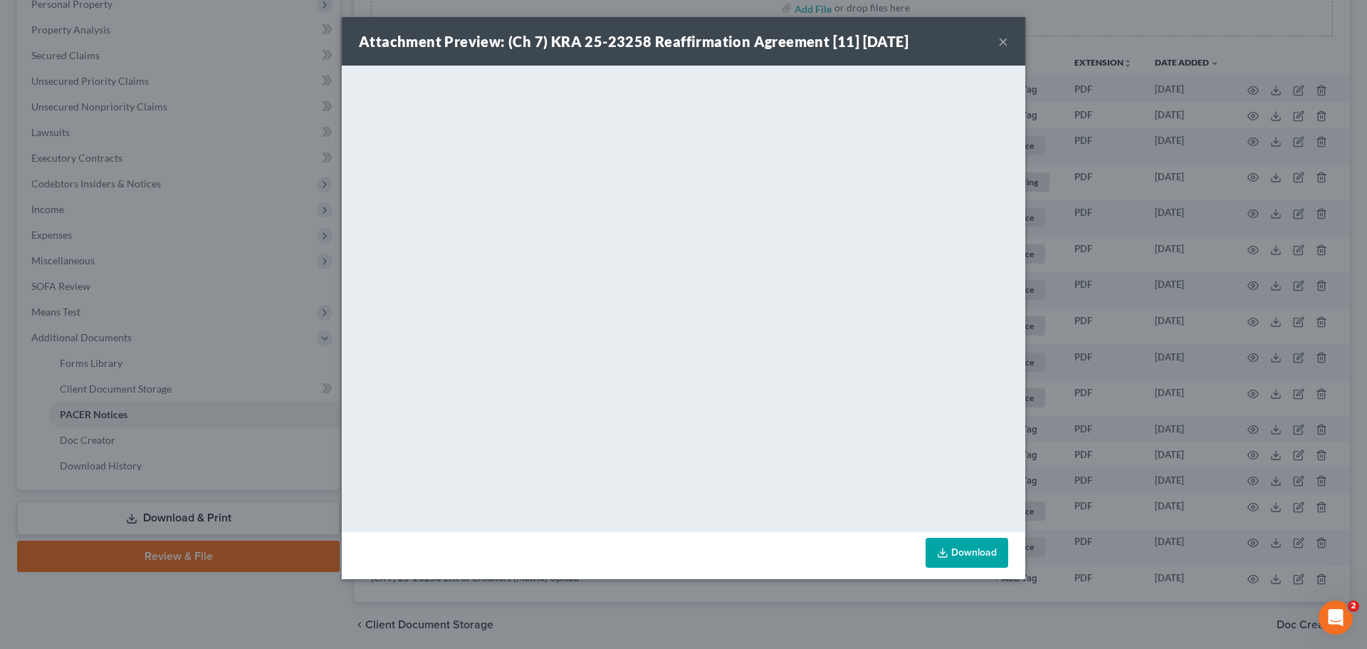
click at [1000, 42] on button "×" at bounding box center [1003, 41] width 10 height 17
